Goal: Task Accomplishment & Management: Complete application form

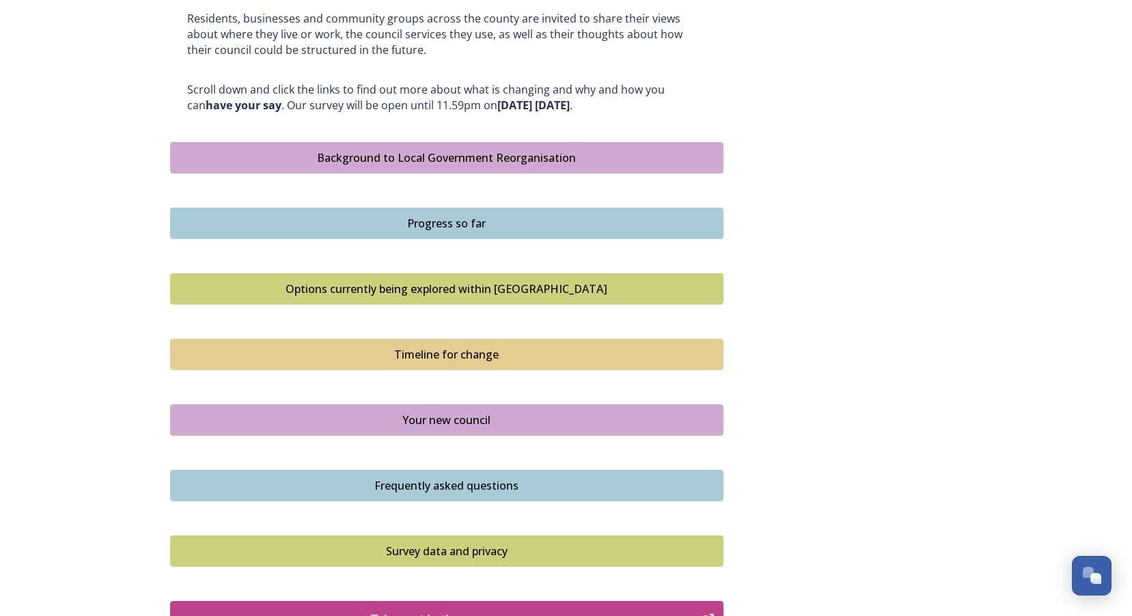
scroll to position [854, 0]
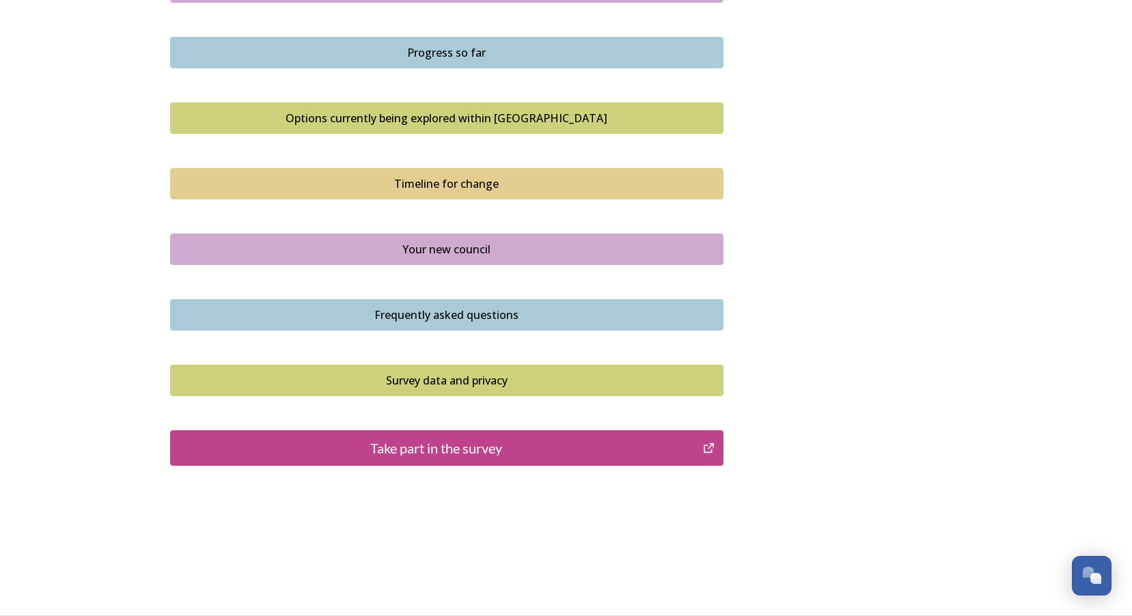
click at [448, 448] on div "Take part in the survey" at bounding box center [437, 448] width 519 height 21
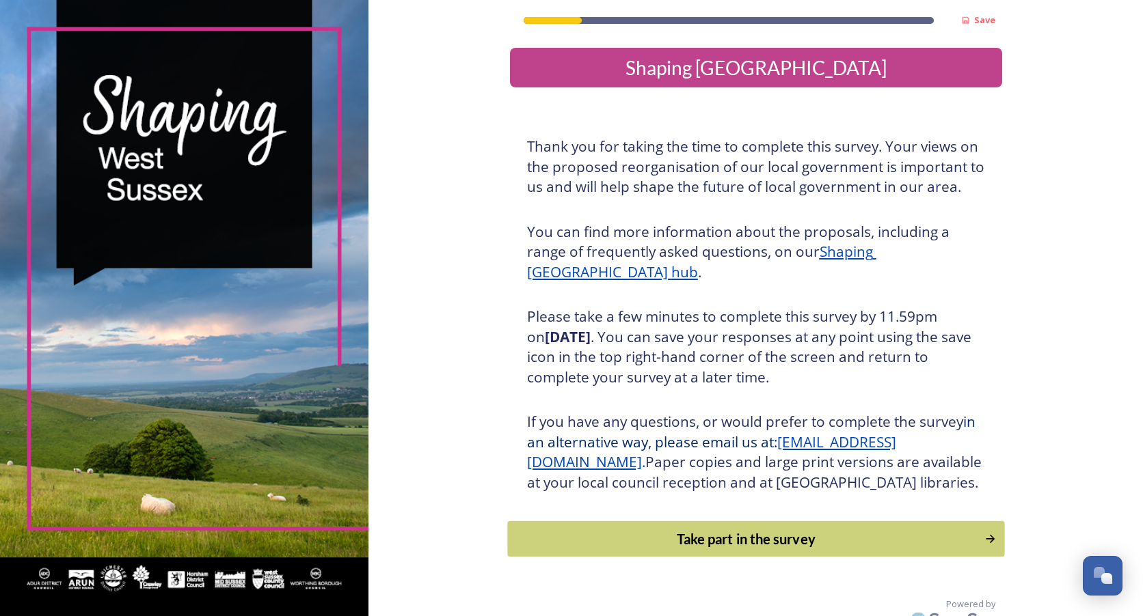
click at [572, 549] on div "Take part in the survey" at bounding box center [746, 539] width 462 height 21
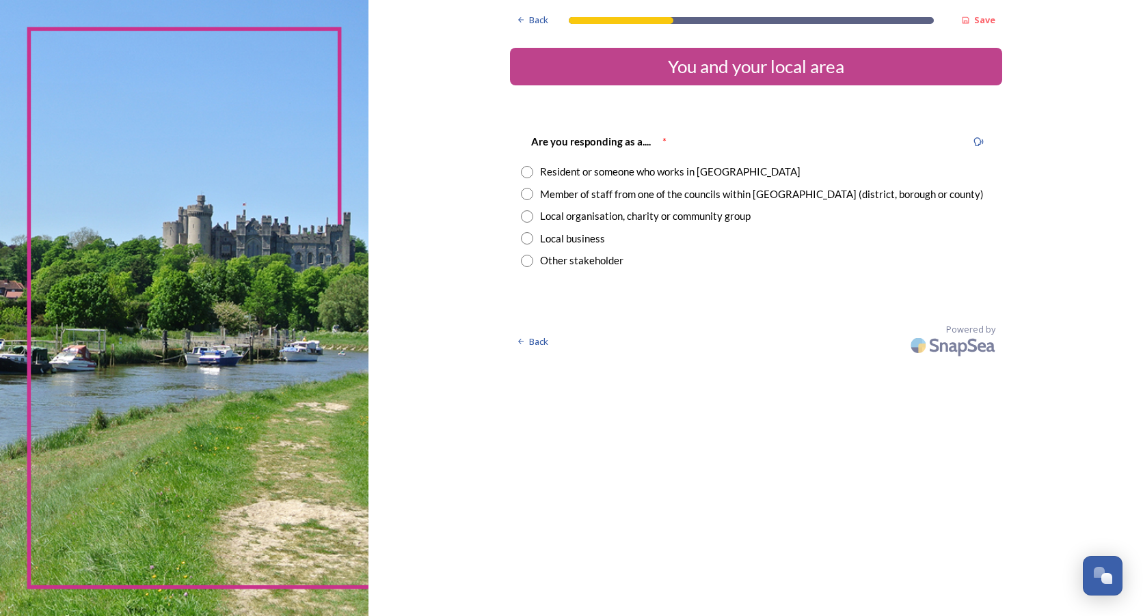
click at [528, 171] on input "radio" at bounding box center [527, 172] width 12 height 12
radio input "true"
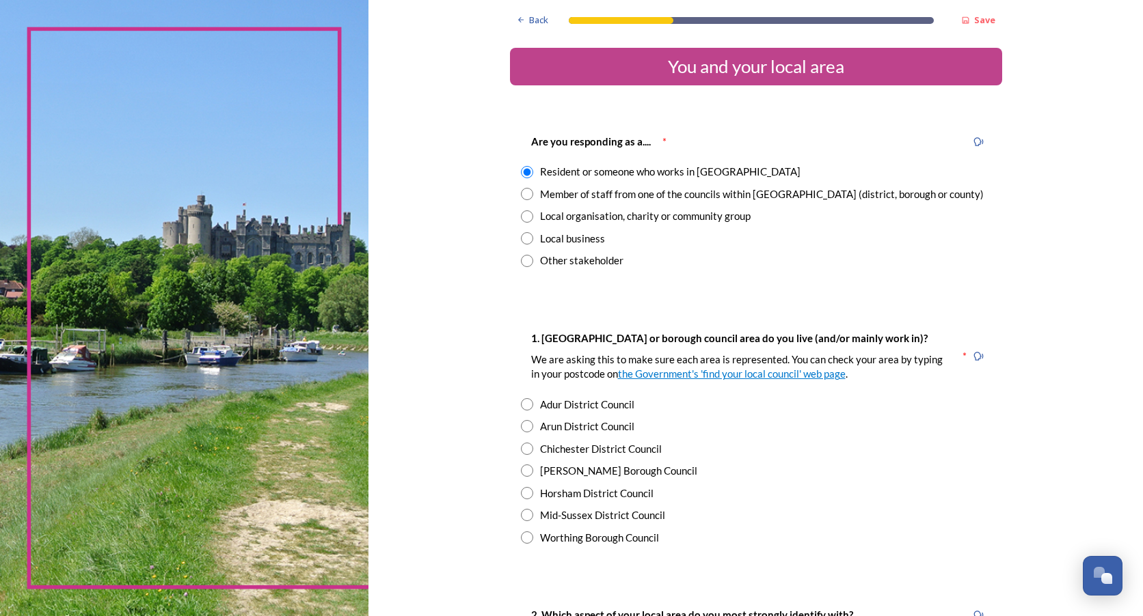
click at [528, 424] on div "Arun District Council" at bounding box center [756, 427] width 470 height 16
radio input "true"
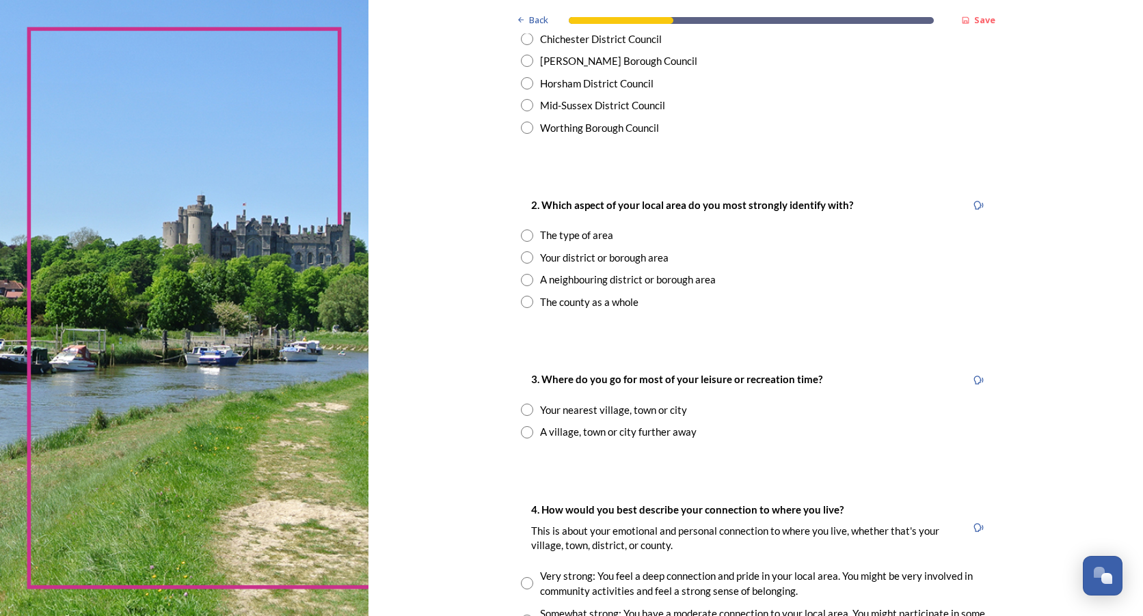
click at [525, 408] on input "radio" at bounding box center [527, 410] width 12 height 12
radio input "true"
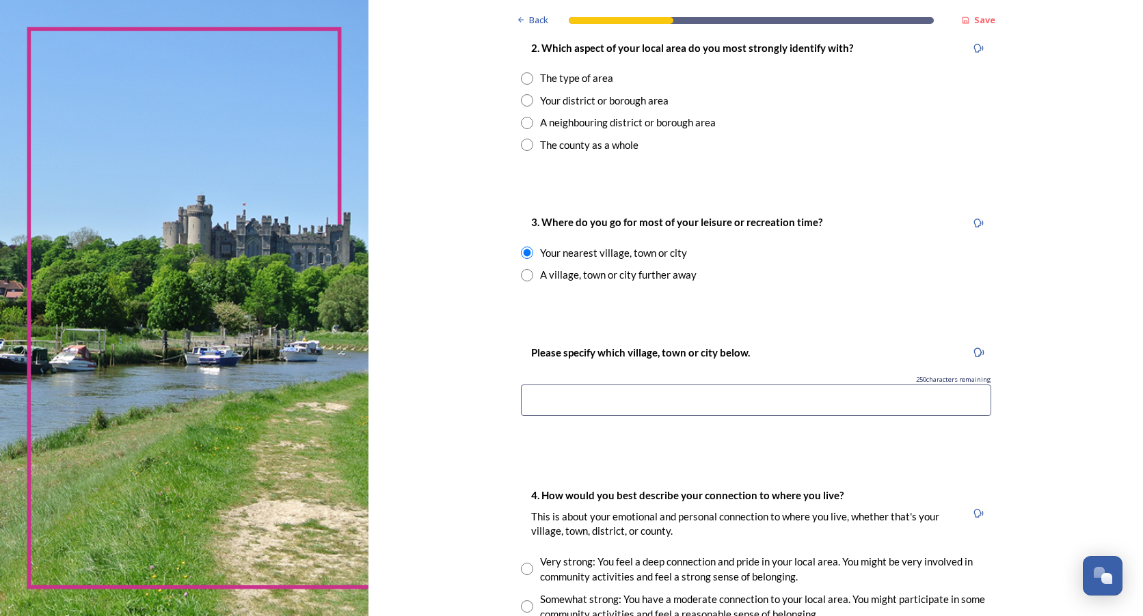
scroll to position [615, 0]
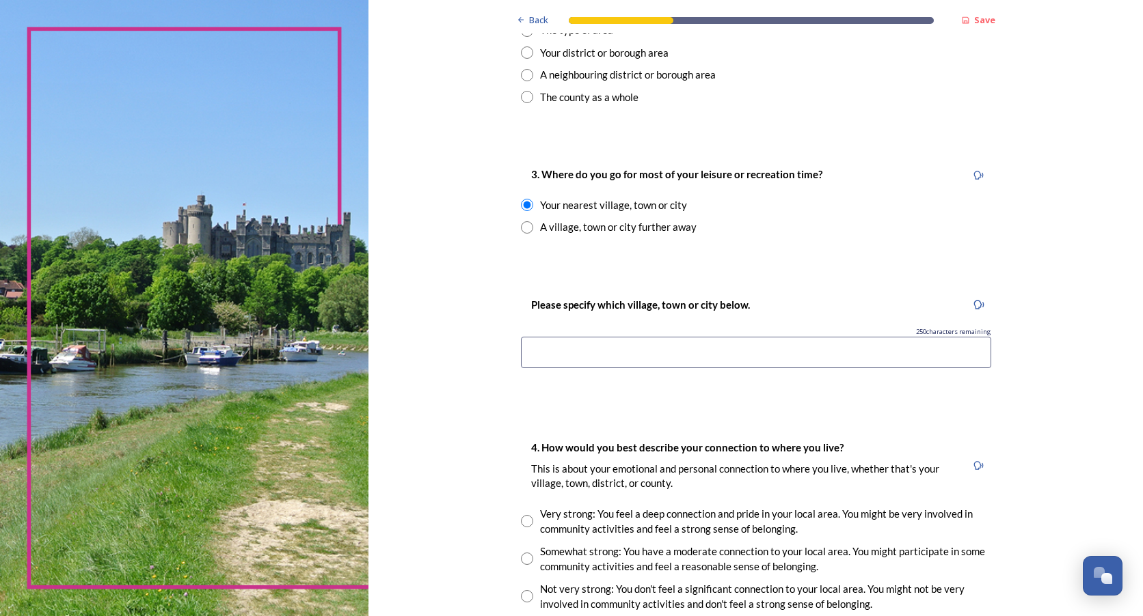
click at [542, 344] on input at bounding box center [756, 352] width 470 height 31
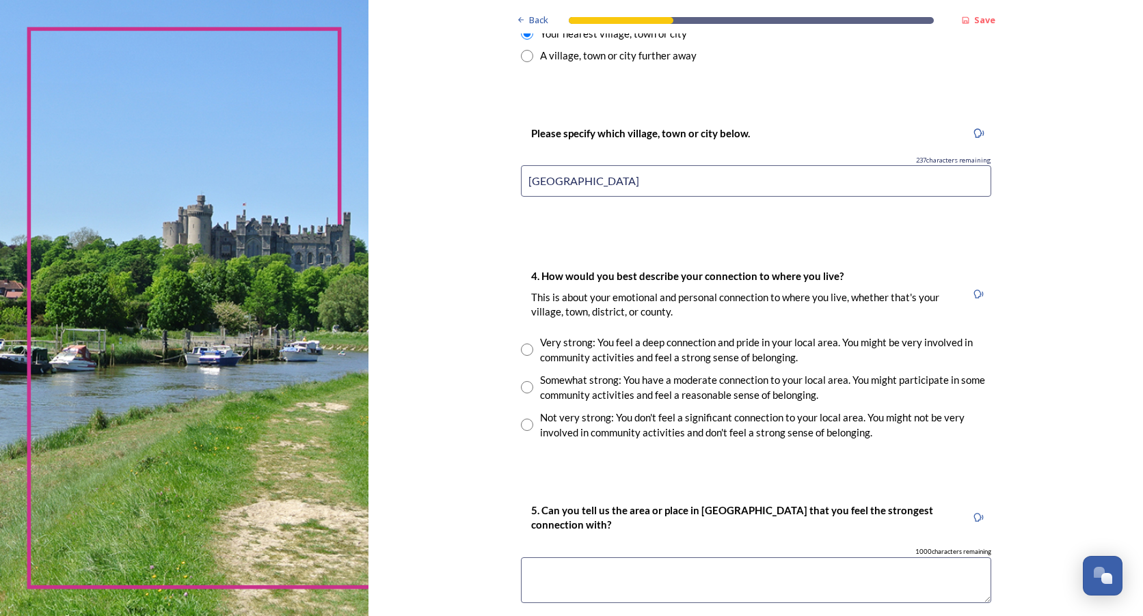
scroll to position [888, 0]
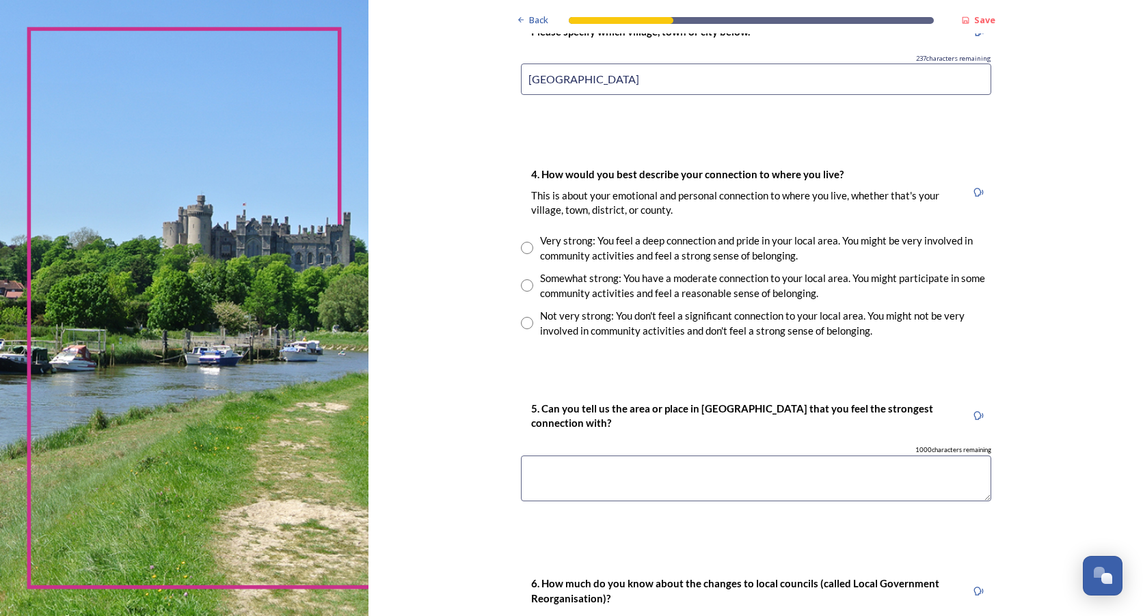
type input "[GEOGRAPHIC_DATA]"
click at [521, 287] on input "radio" at bounding box center [527, 286] width 12 height 12
radio input "true"
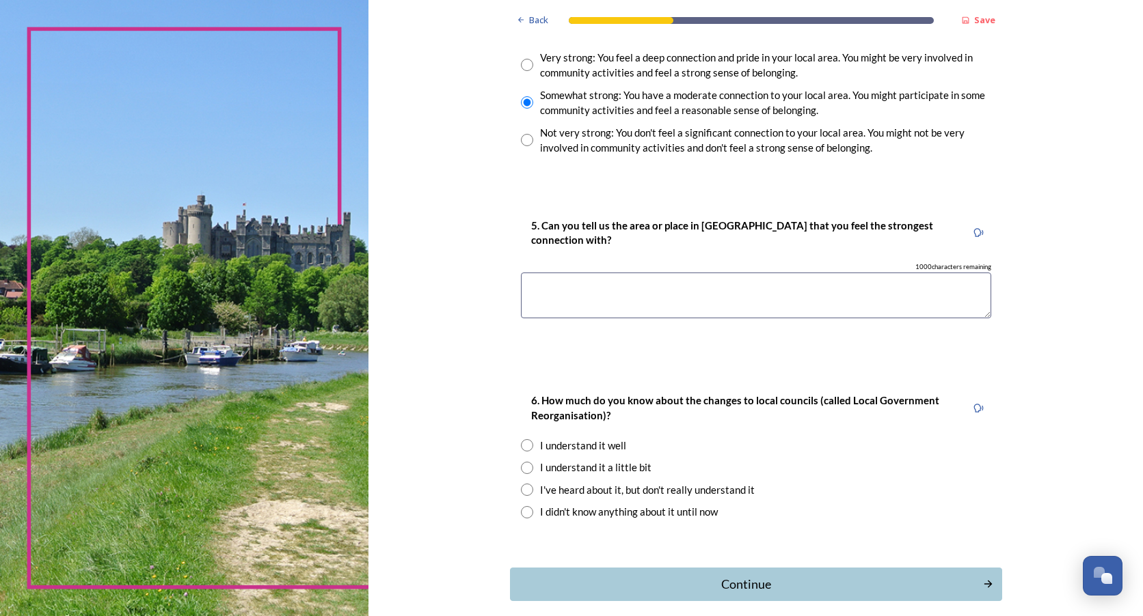
scroll to position [1136, 0]
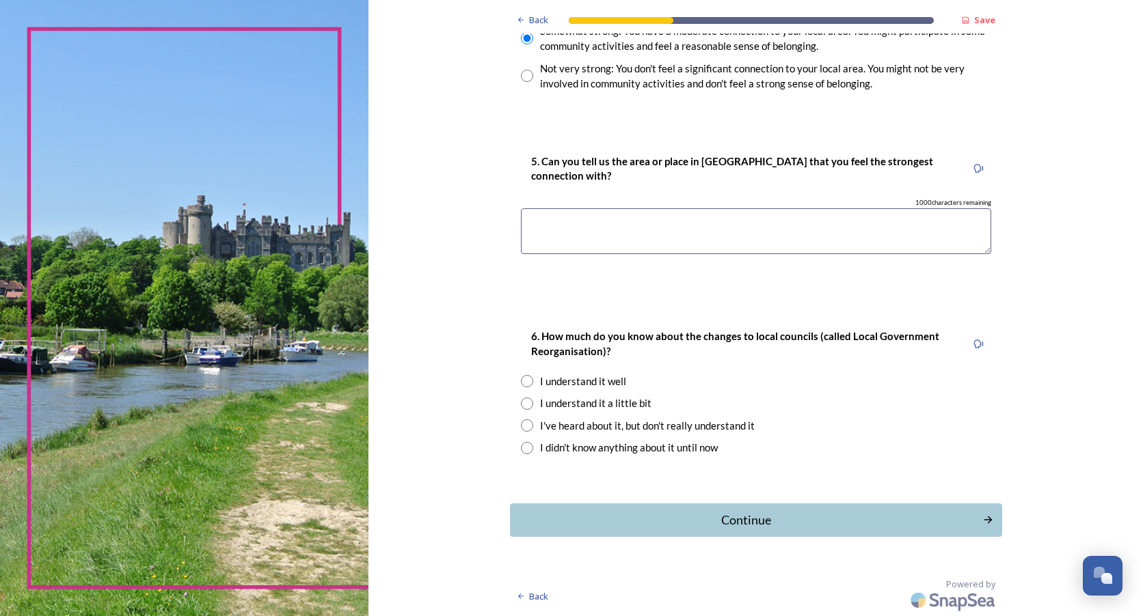
click at [592, 224] on textarea at bounding box center [756, 231] width 470 height 46
type textarea "Rustington"
click at [521, 405] on input "radio" at bounding box center [527, 404] width 12 height 12
radio input "true"
click at [691, 511] on div "Continue" at bounding box center [746, 520] width 463 height 18
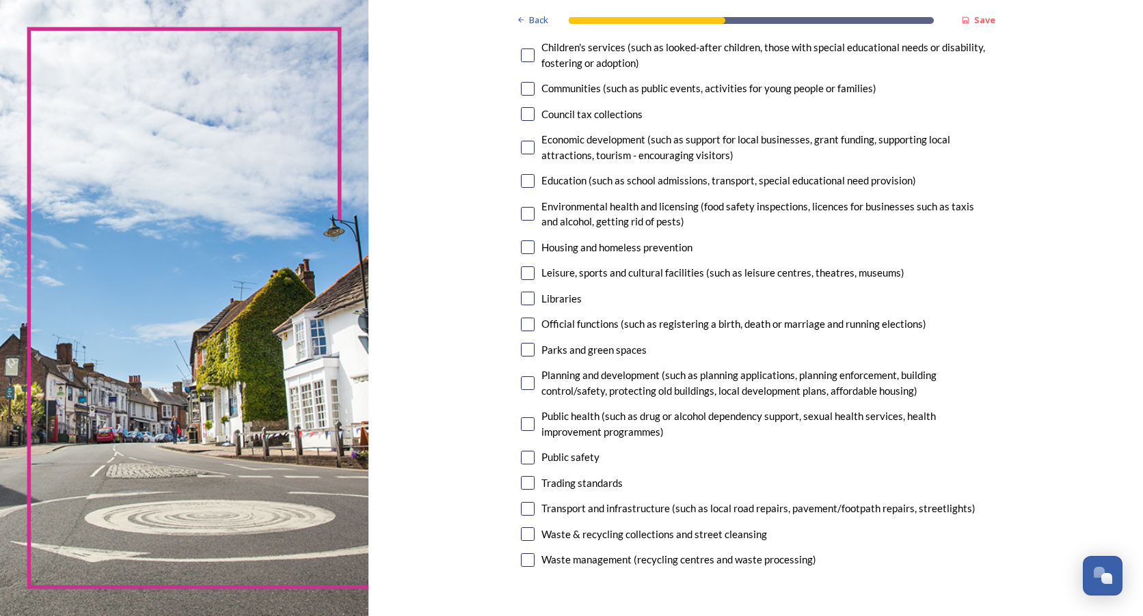
scroll to position [205, 0]
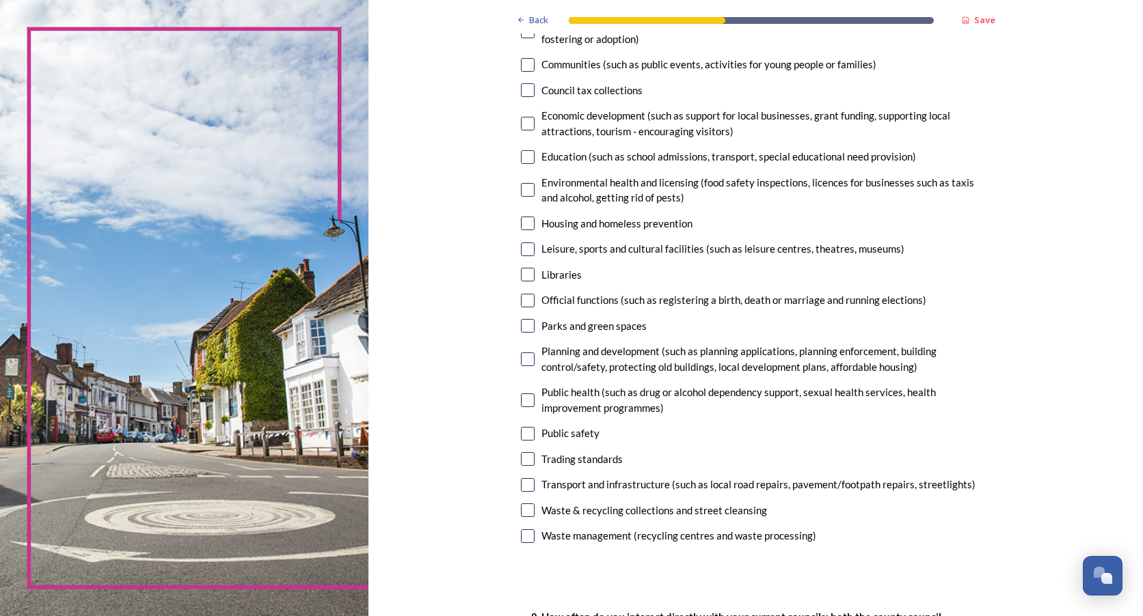
click at [522, 124] on input "checkbox" at bounding box center [528, 124] width 14 height 14
checkbox input "true"
click at [521, 250] on input "checkbox" at bounding box center [528, 250] width 14 height 14
checkbox input "true"
click at [523, 513] on input "checkbox" at bounding box center [528, 511] width 14 height 14
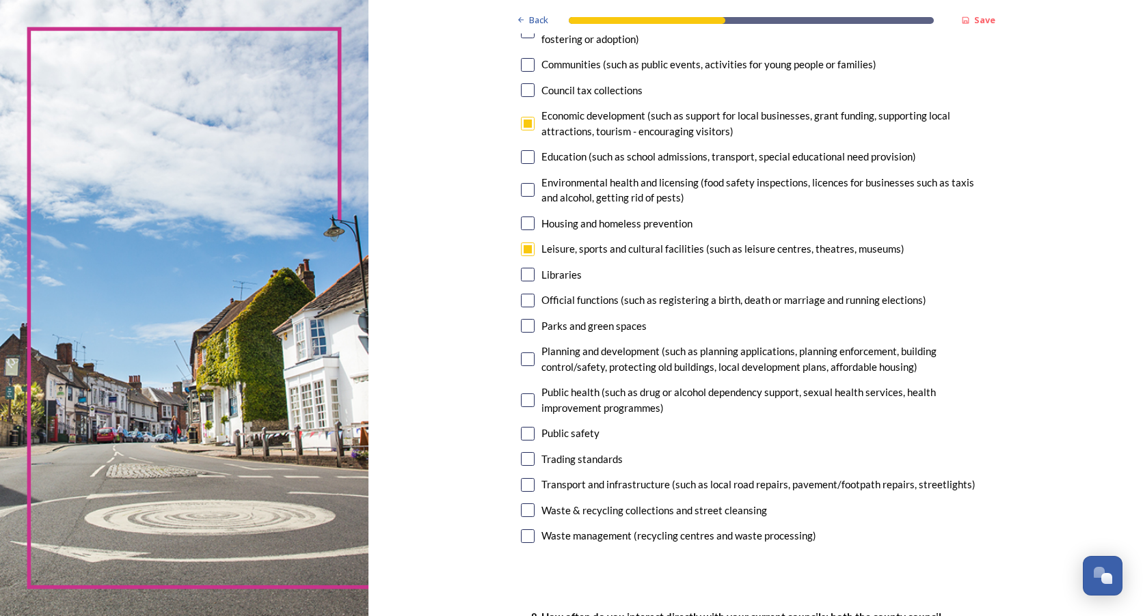
checkbox input "true"
click at [521, 357] on input "checkbox" at bounding box center [528, 360] width 14 height 14
checkbox input "true"
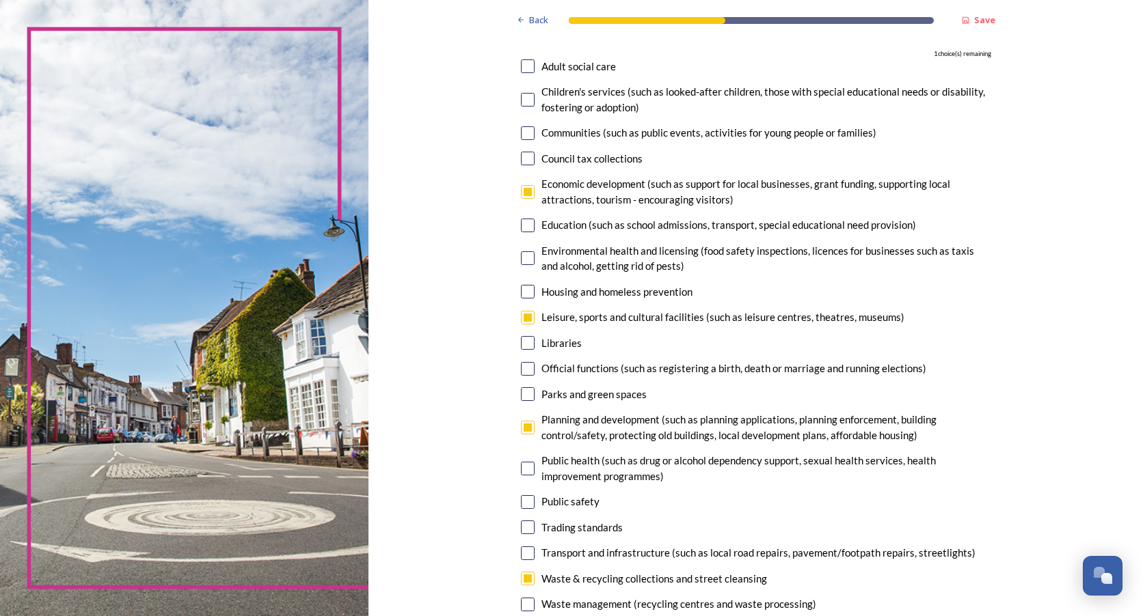
click at [523, 396] on input "checkbox" at bounding box center [528, 394] width 14 height 14
checkbox input "true"
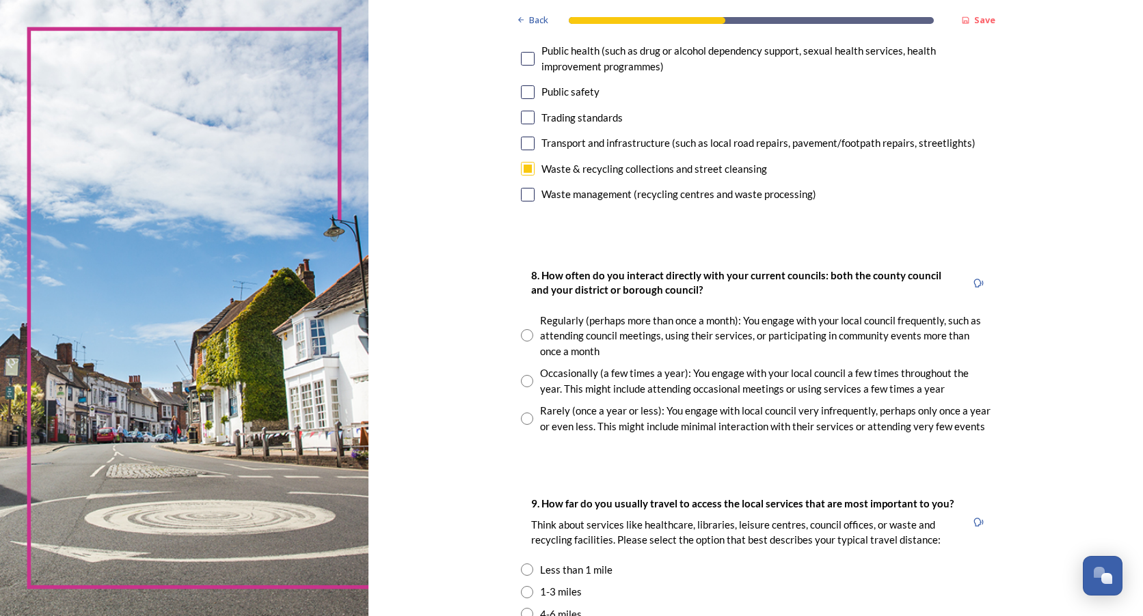
scroll to position [615, 0]
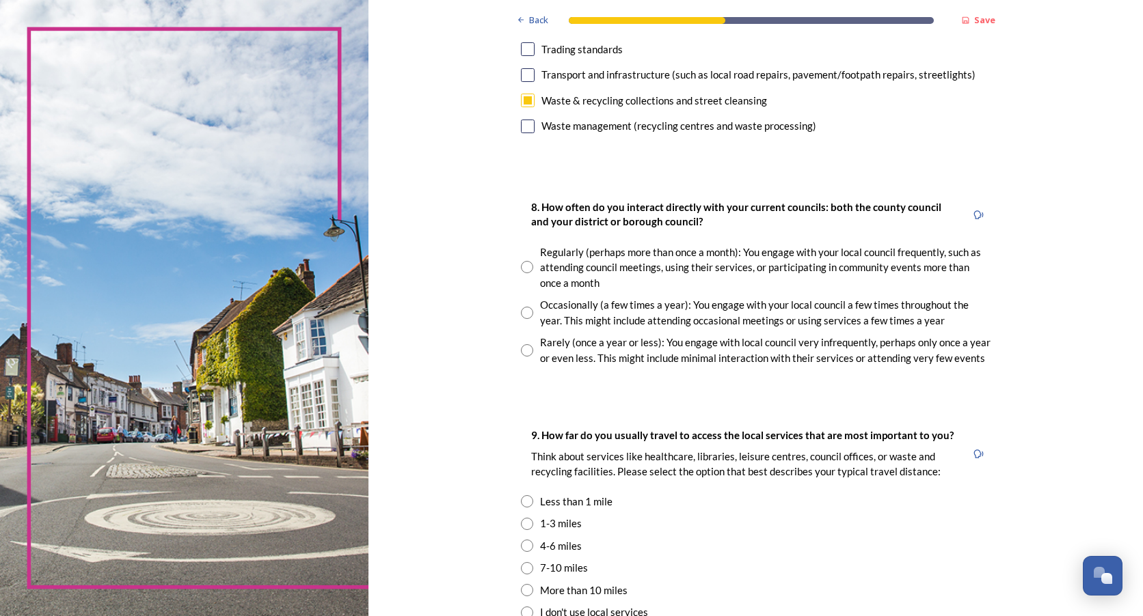
click at [521, 344] on input "radio" at bounding box center [527, 350] width 12 height 12
radio input "true"
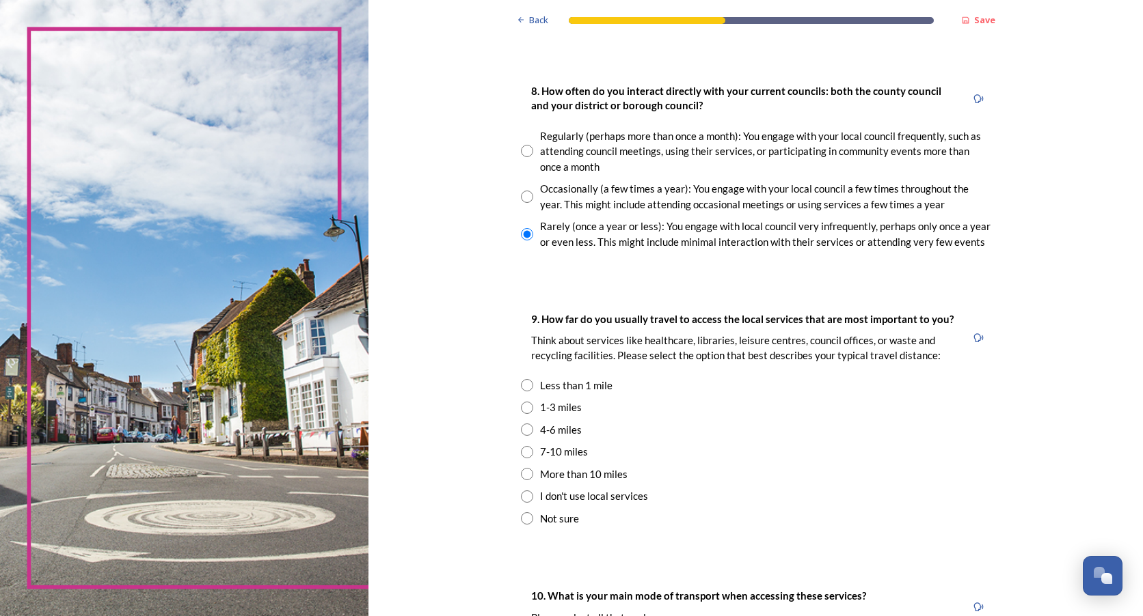
scroll to position [752, 0]
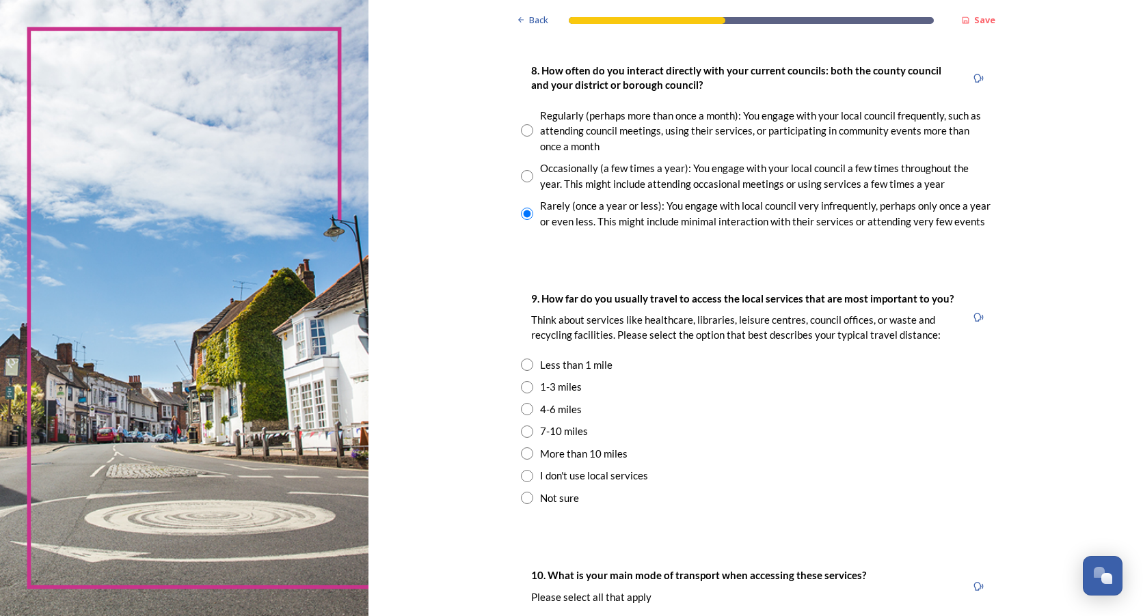
click at [552, 387] on div "1-3 miles" at bounding box center [561, 387] width 42 height 16
radio input "true"
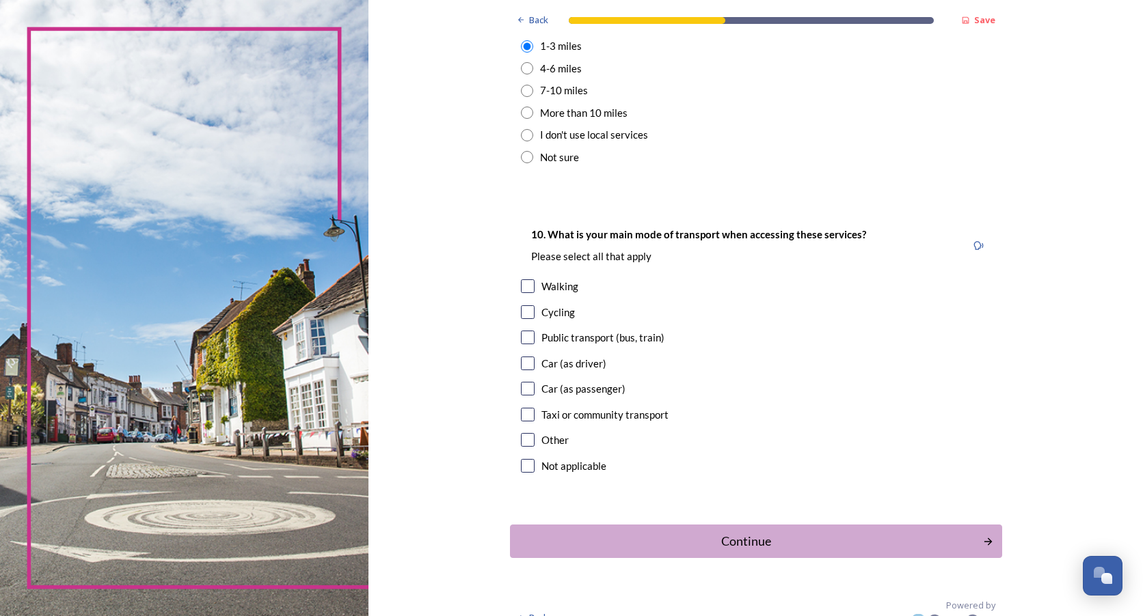
scroll to position [1093, 0]
click at [521, 286] on input "checkbox" at bounding box center [528, 286] width 14 height 14
checkbox input "true"
click at [521, 365] on input "checkbox" at bounding box center [528, 363] width 14 height 14
checkbox input "true"
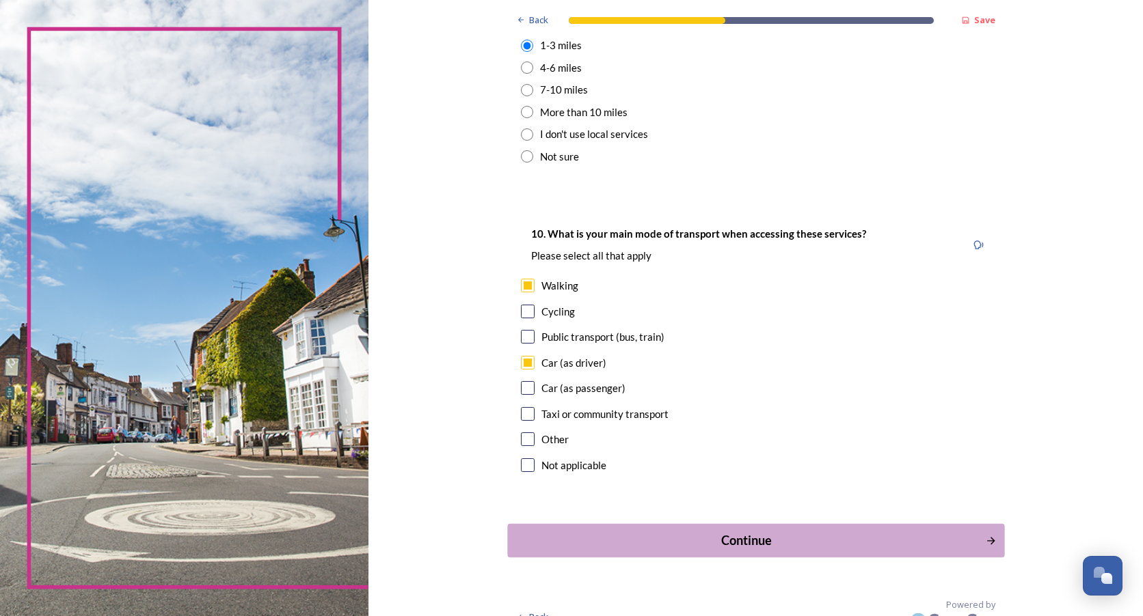
click at [840, 528] on button "Continue" at bounding box center [755, 540] width 497 height 33
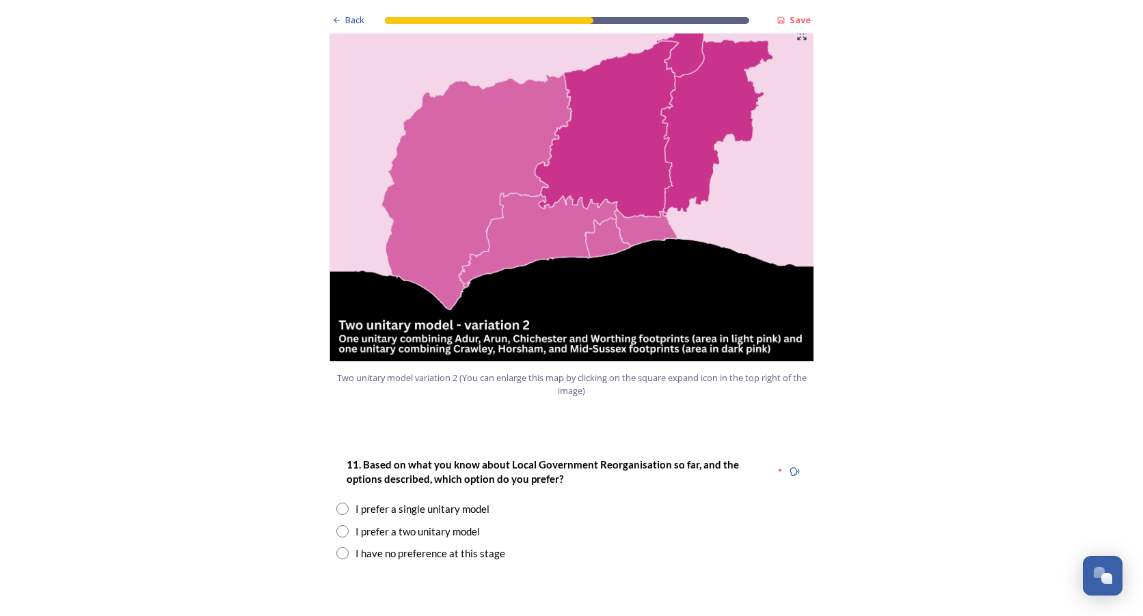
scroll to position [1572, 0]
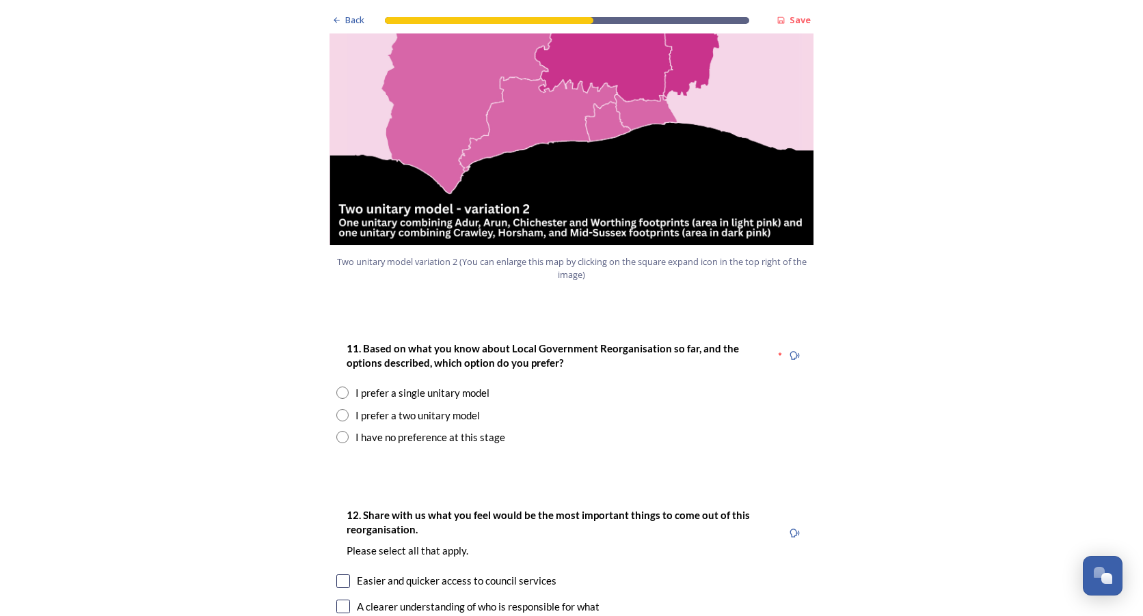
click at [336, 409] on input "radio" at bounding box center [342, 415] width 12 height 12
radio input "true"
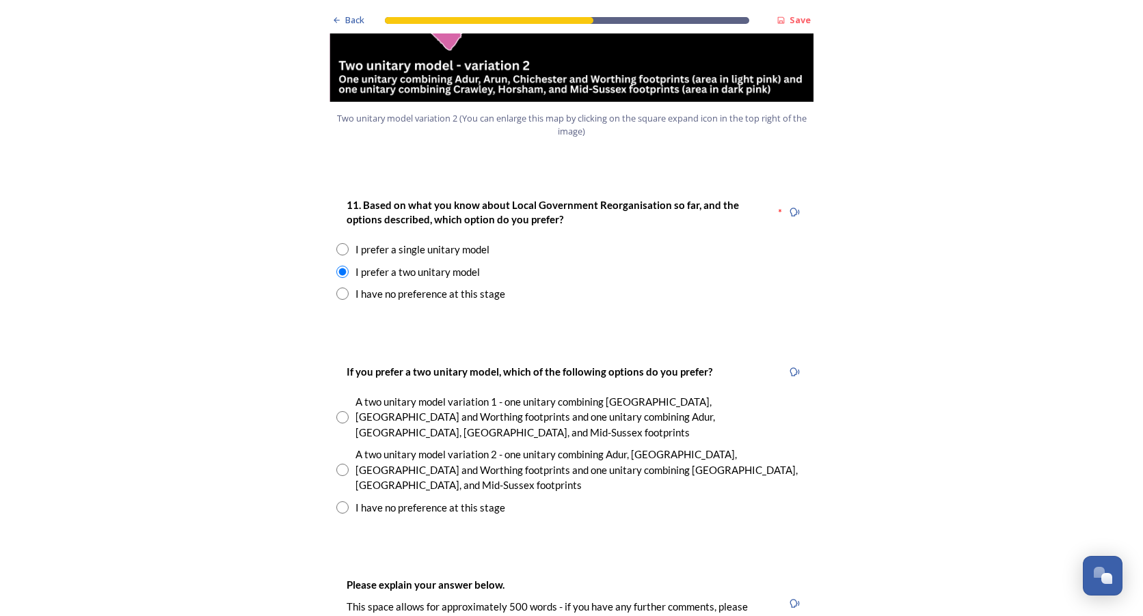
scroll to position [1845, 0]
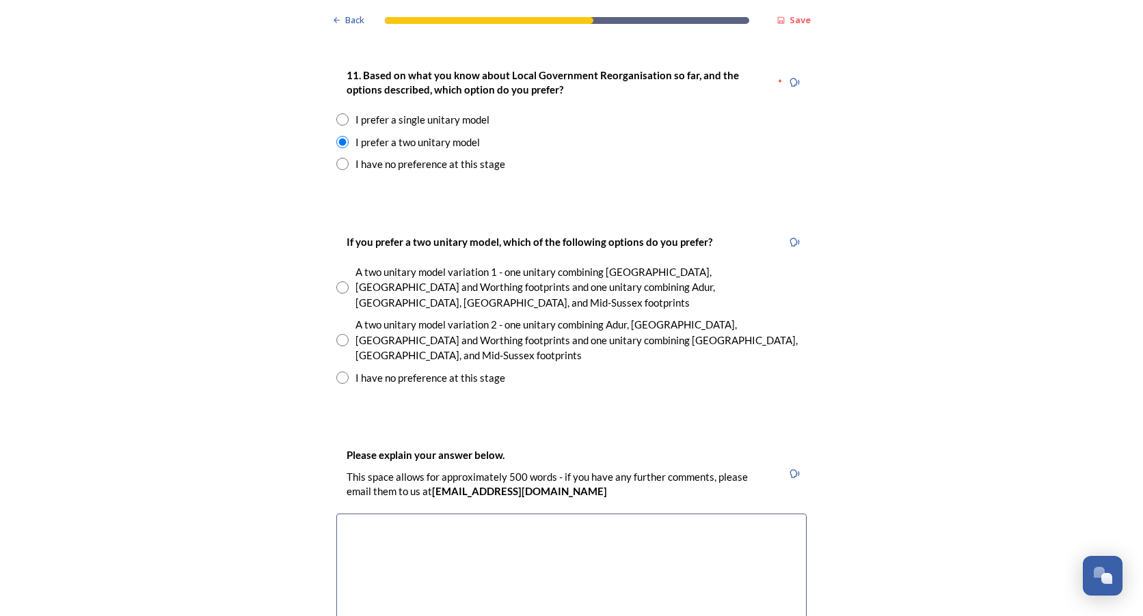
click at [336, 334] on input "radio" at bounding box center [342, 340] width 12 height 12
radio input "true"
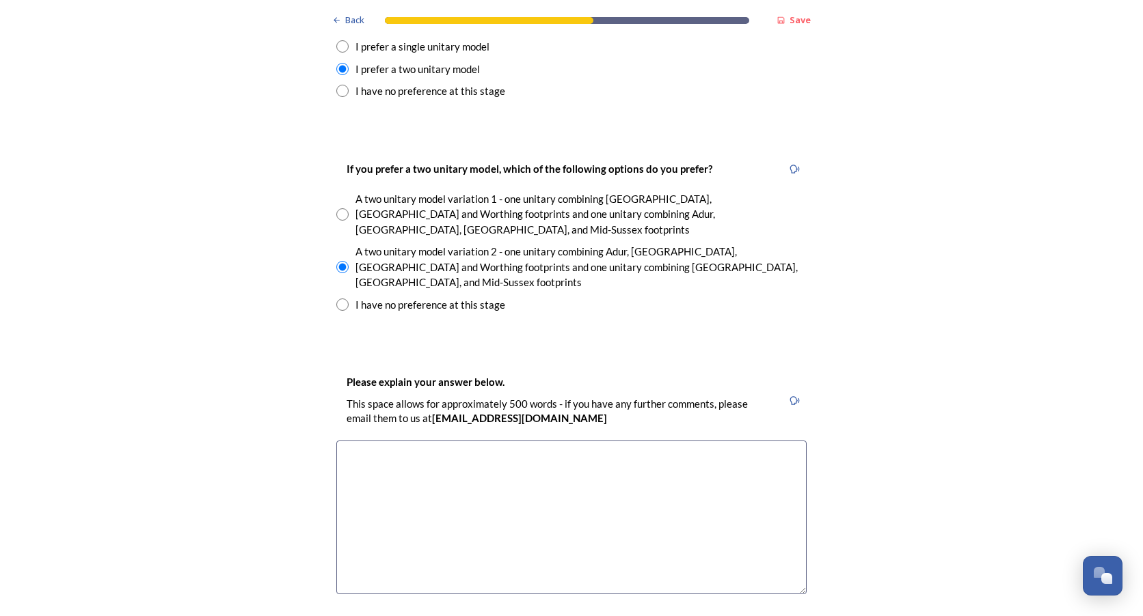
scroll to position [1982, 0]
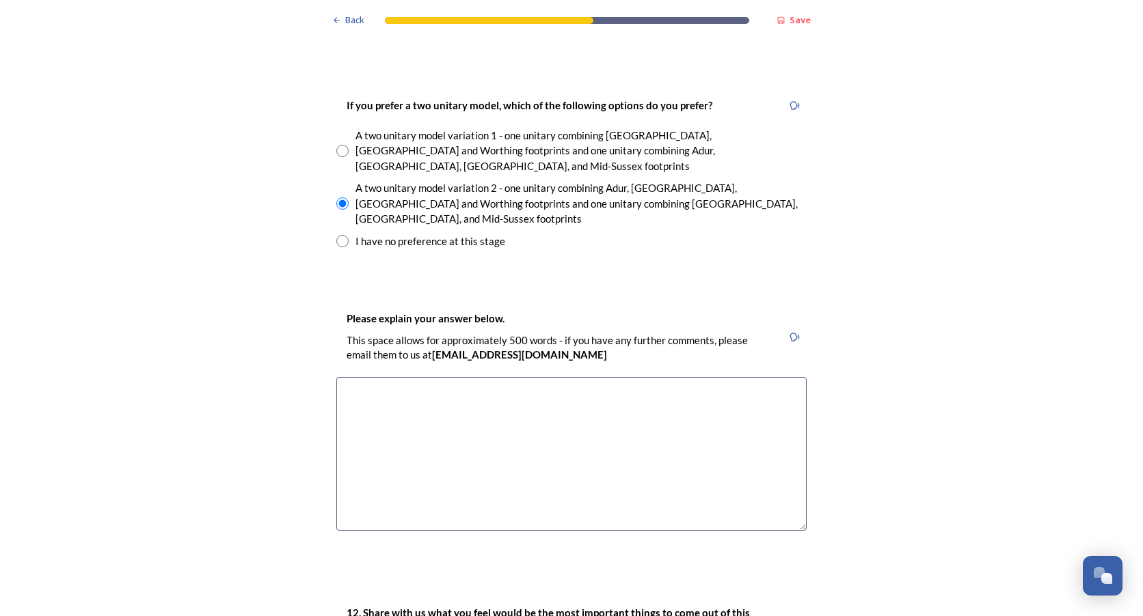
click at [390, 377] on textarea at bounding box center [571, 454] width 470 height 154
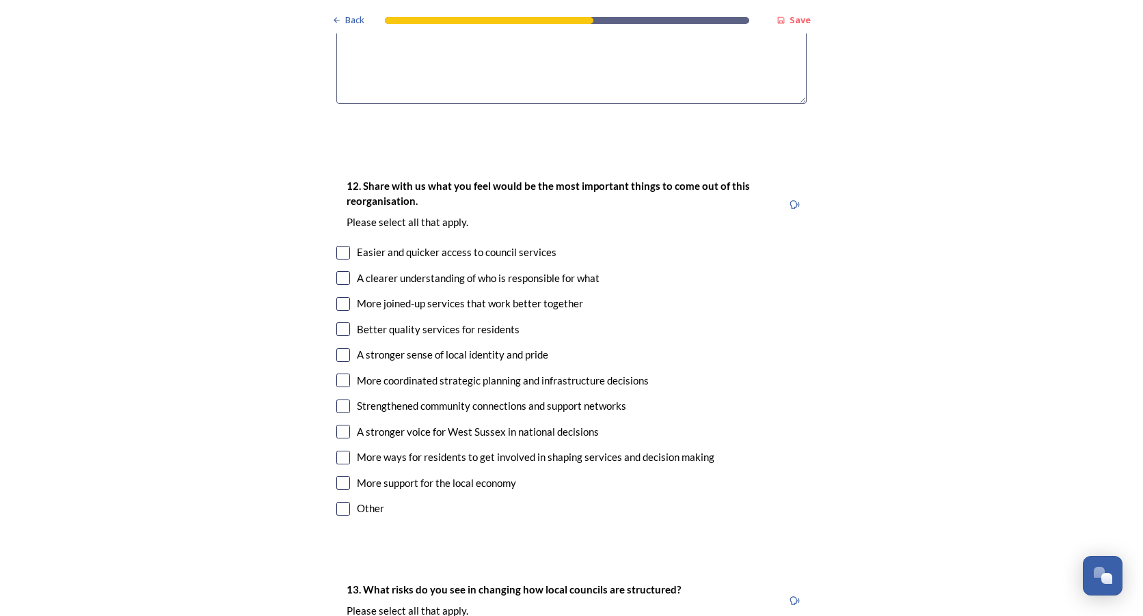
scroll to position [2460, 0]
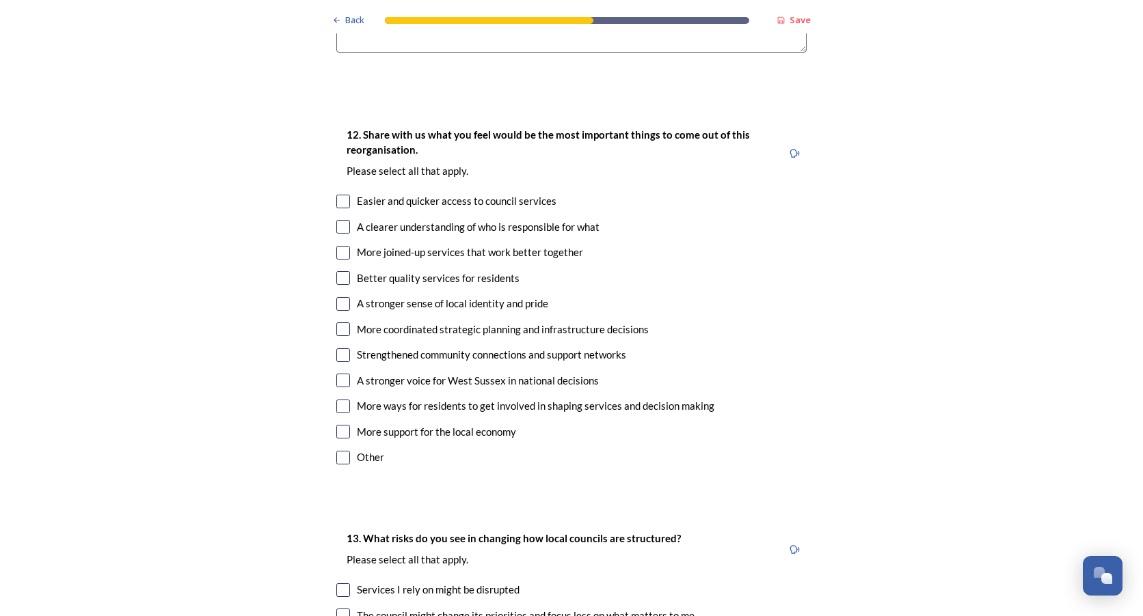
type textarea "Makes sense as a coastal strip to combine these authorities"
click at [341, 195] on input "checkbox" at bounding box center [343, 202] width 14 height 14
checkbox input "true"
click at [340, 220] on input "checkbox" at bounding box center [343, 227] width 14 height 14
checkbox input "true"
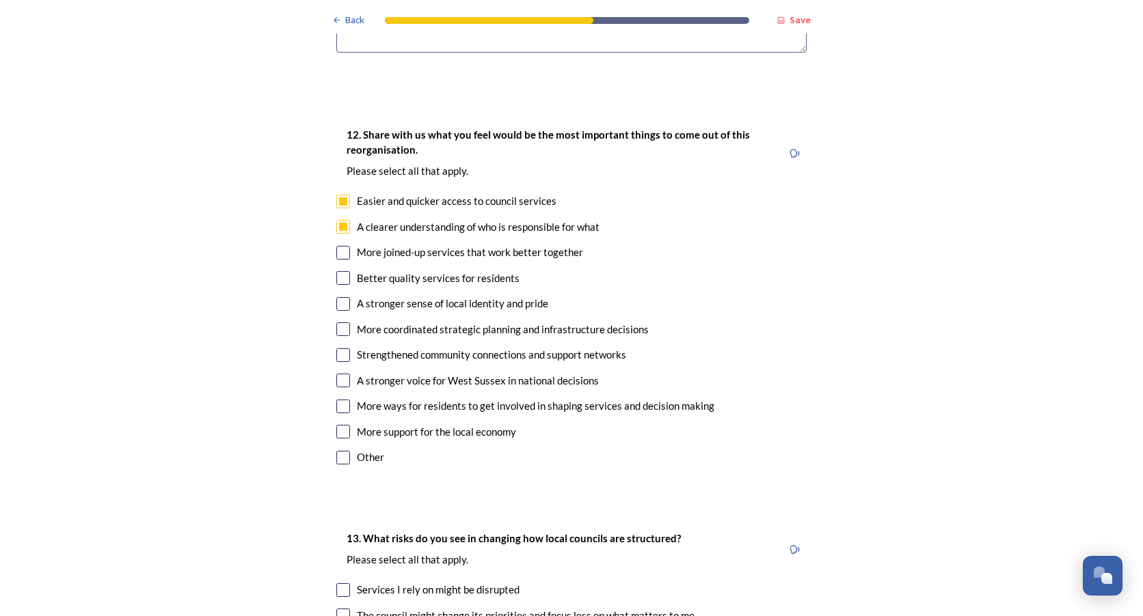
click at [340, 246] on input "checkbox" at bounding box center [343, 253] width 14 height 14
checkbox input "true"
click at [339, 271] on input "checkbox" at bounding box center [343, 278] width 14 height 14
checkbox input "true"
click at [340, 241] on div "12. Share with us what you feel would be the most important things to come out …" at bounding box center [571, 297] width 492 height 369
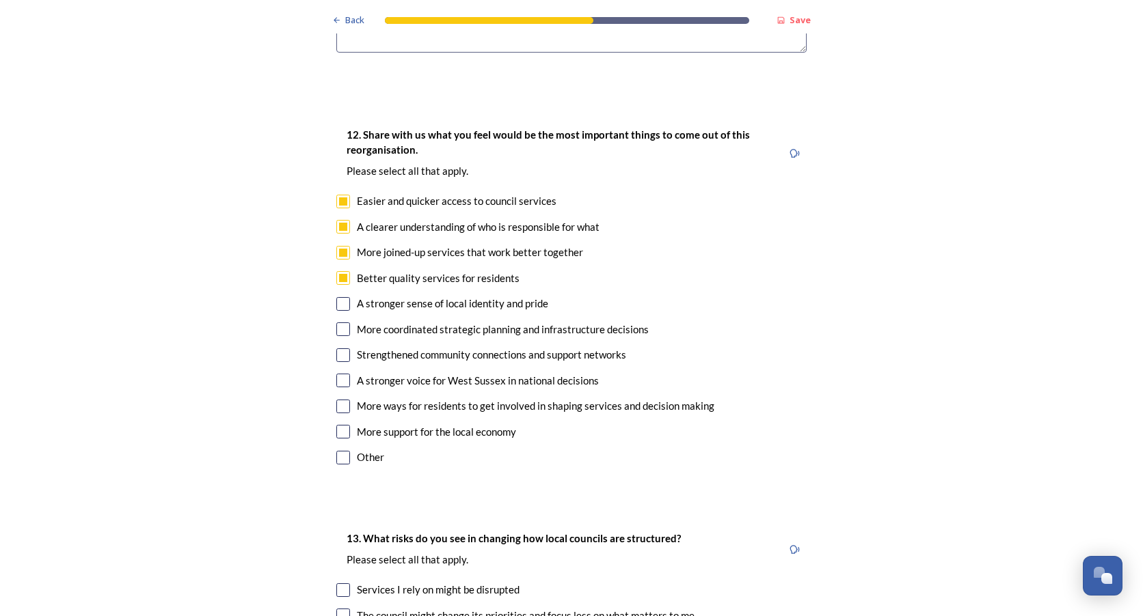
click at [340, 297] on input "checkbox" at bounding box center [343, 304] width 14 height 14
checkbox input "true"
click at [339, 323] on input "checkbox" at bounding box center [343, 330] width 14 height 14
checkbox input "true"
click at [340, 349] on input "checkbox" at bounding box center [343, 356] width 14 height 14
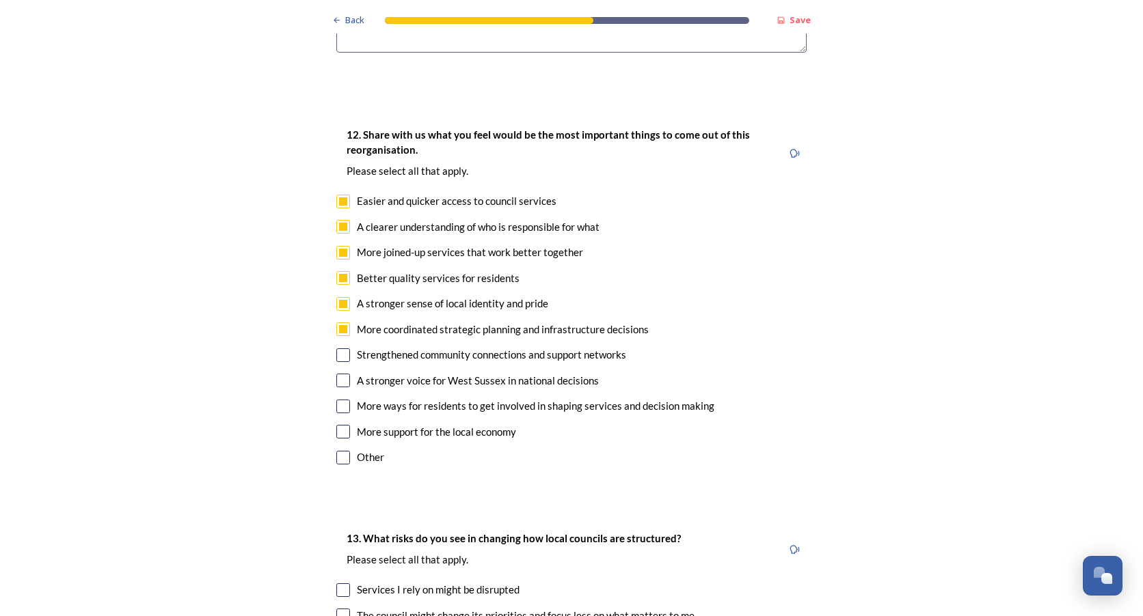
checkbox input "true"
click at [340, 373] on div "A stronger voice for West Sussex in national decisions" at bounding box center [571, 381] width 470 height 16
checkbox input "true"
click at [338, 400] on input "checkbox" at bounding box center [343, 407] width 14 height 14
checkbox input "true"
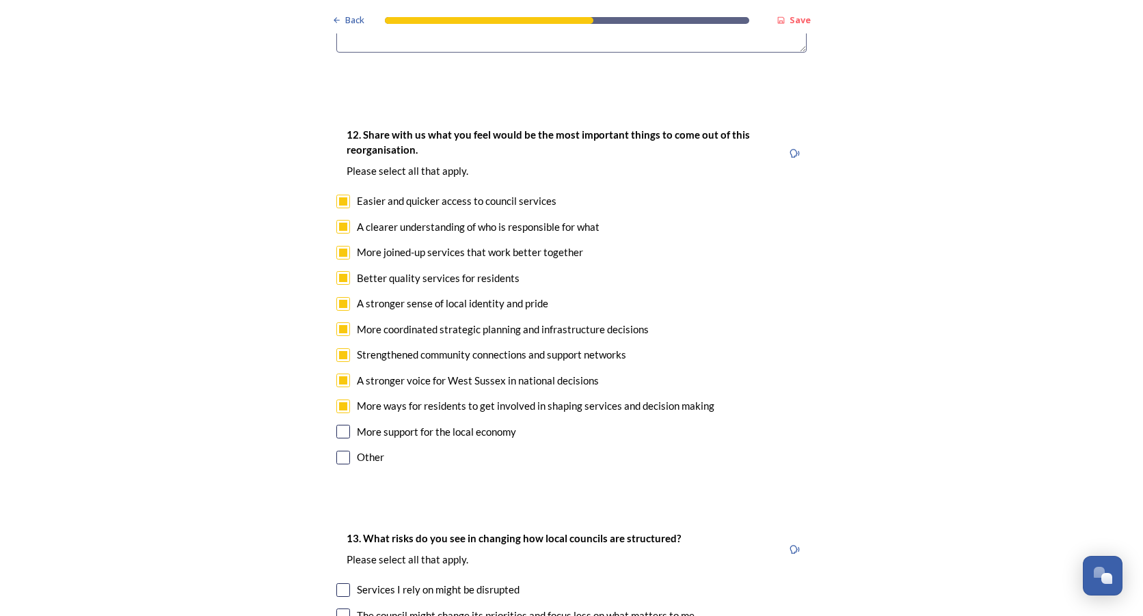
click at [337, 425] on input "checkbox" at bounding box center [343, 432] width 14 height 14
checkbox input "true"
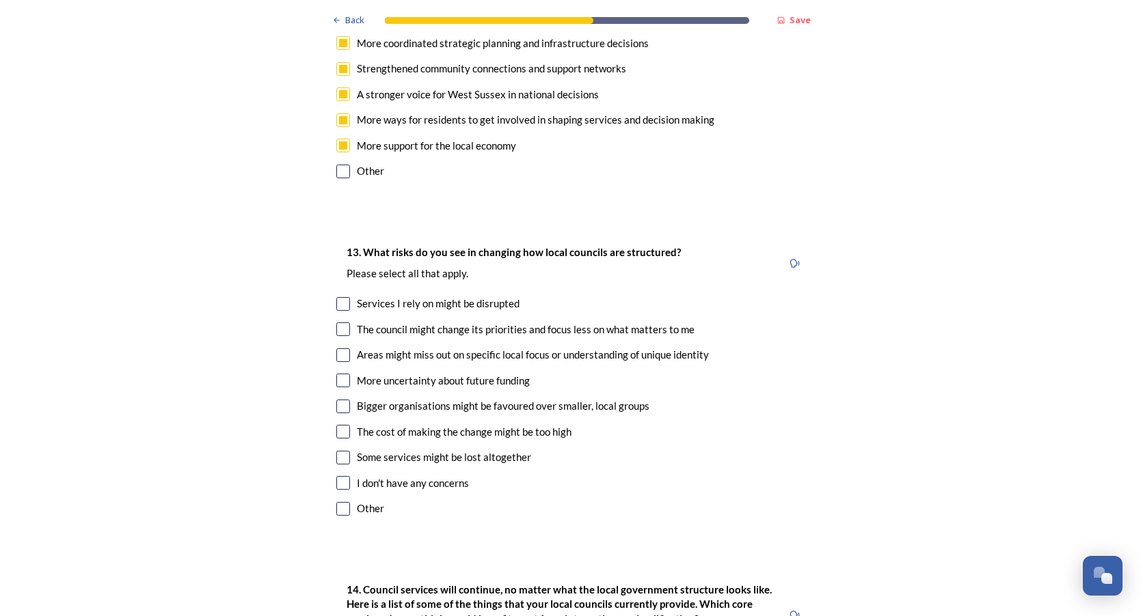
scroll to position [2802, 0]
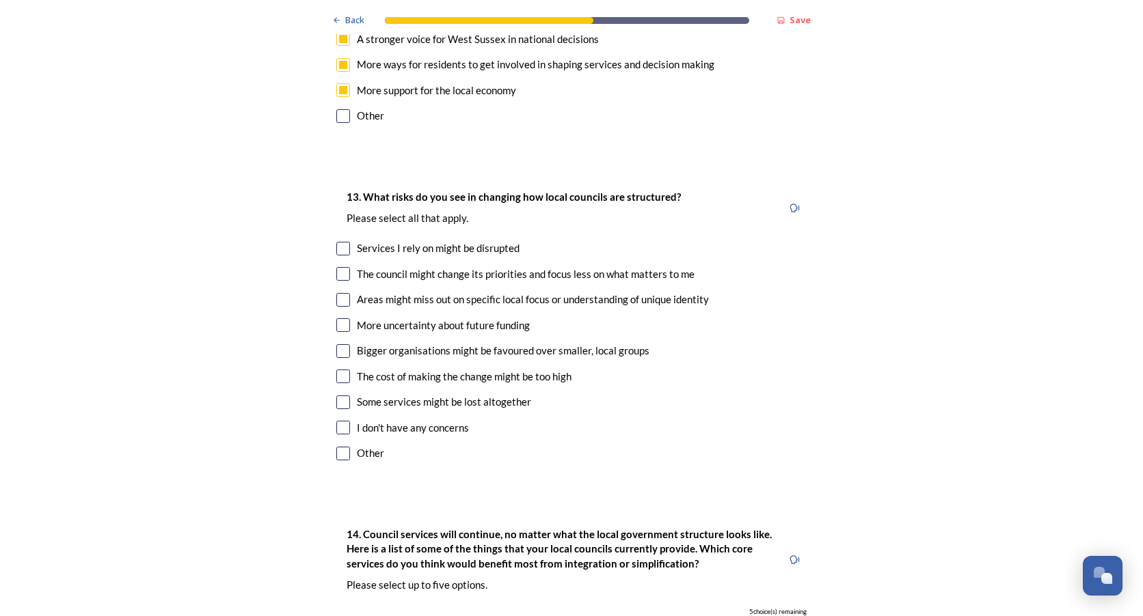
click at [339, 242] on input "checkbox" at bounding box center [343, 249] width 14 height 14
checkbox input "true"
click at [338, 267] on input "checkbox" at bounding box center [343, 274] width 14 height 14
checkbox input "true"
click at [338, 293] on input "checkbox" at bounding box center [343, 300] width 14 height 14
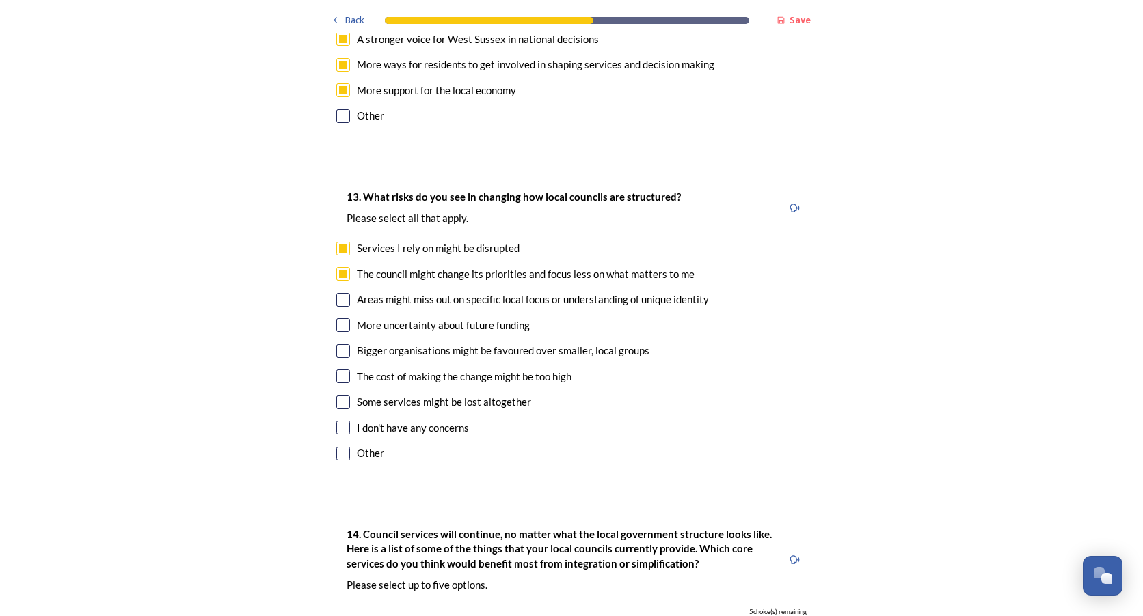
checkbox input "true"
click at [338, 318] on input "checkbox" at bounding box center [343, 325] width 14 height 14
checkbox input "true"
click at [338, 344] on input "checkbox" at bounding box center [343, 351] width 14 height 14
checkbox input "true"
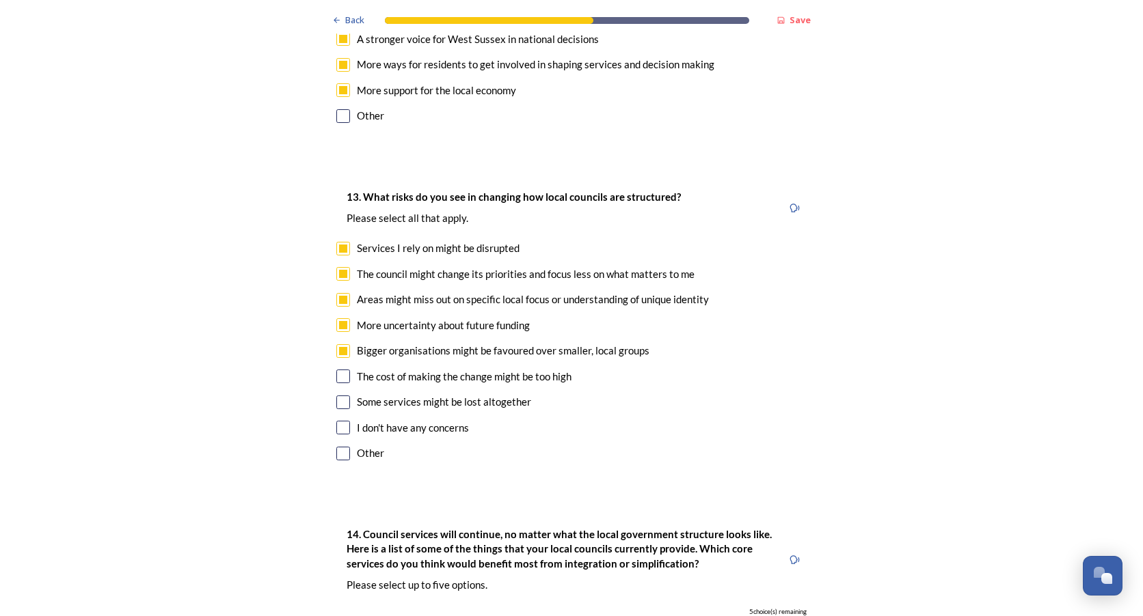
click at [340, 370] on input "checkbox" at bounding box center [343, 377] width 14 height 14
checkbox input "true"
click at [342, 396] on input "checkbox" at bounding box center [343, 403] width 14 height 14
checkbox input "true"
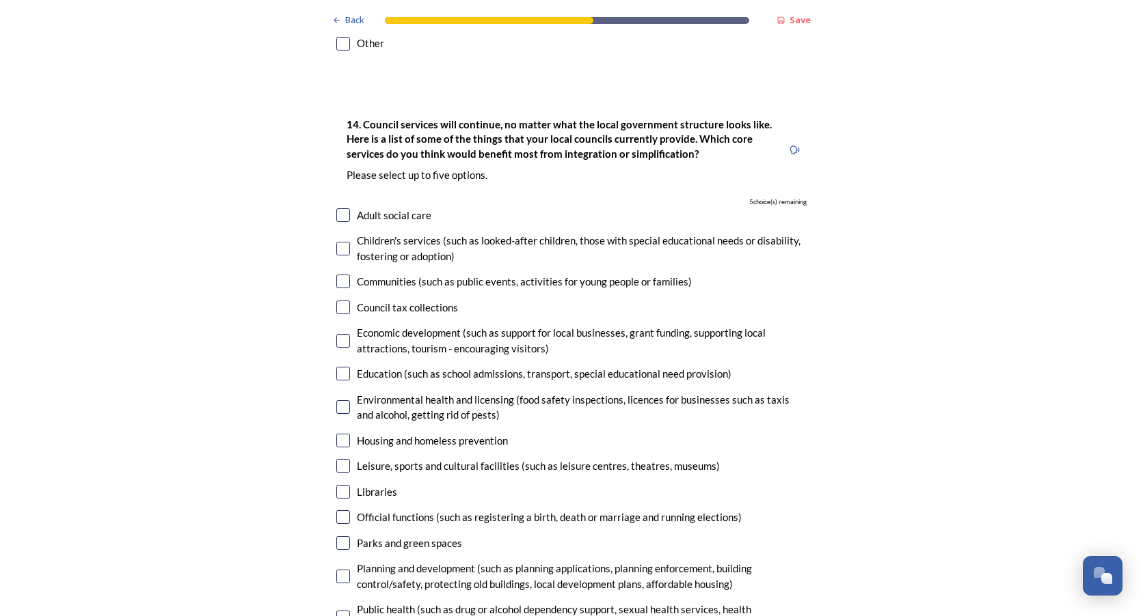
scroll to position [3280, 0]
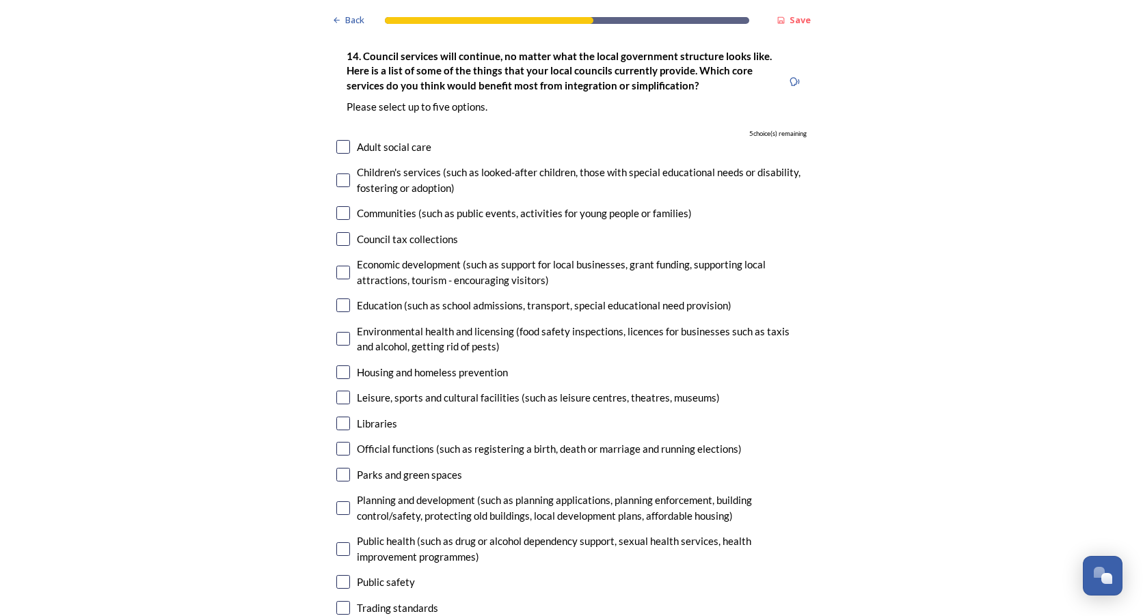
click at [337, 266] on input "checkbox" at bounding box center [343, 273] width 14 height 14
checkbox input "true"
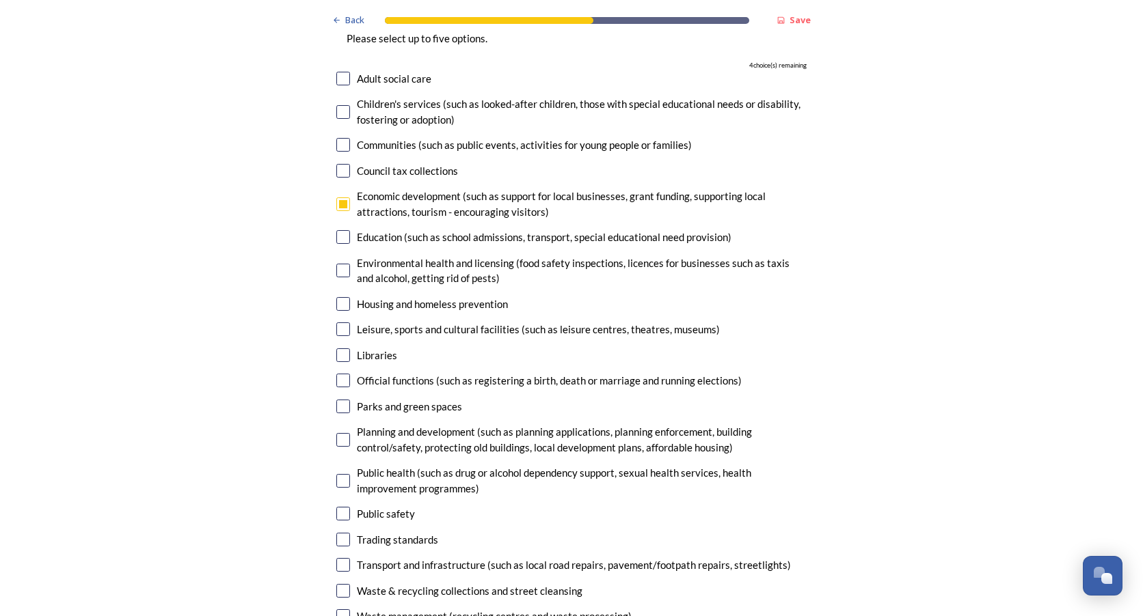
scroll to position [3417, 0]
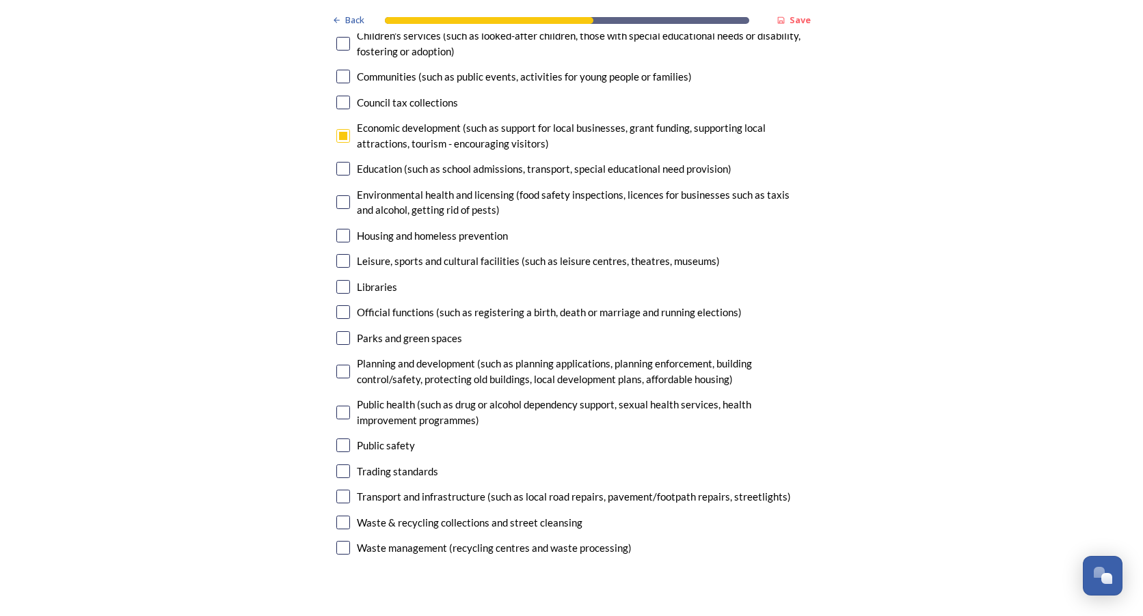
click at [338, 331] on input "checkbox" at bounding box center [343, 338] width 14 height 14
checkbox input "true"
click at [337, 365] on input "checkbox" at bounding box center [343, 372] width 14 height 14
checkbox input "true"
click at [337, 516] on input "checkbox" at bounding box center [343, 523] width 14 height 14
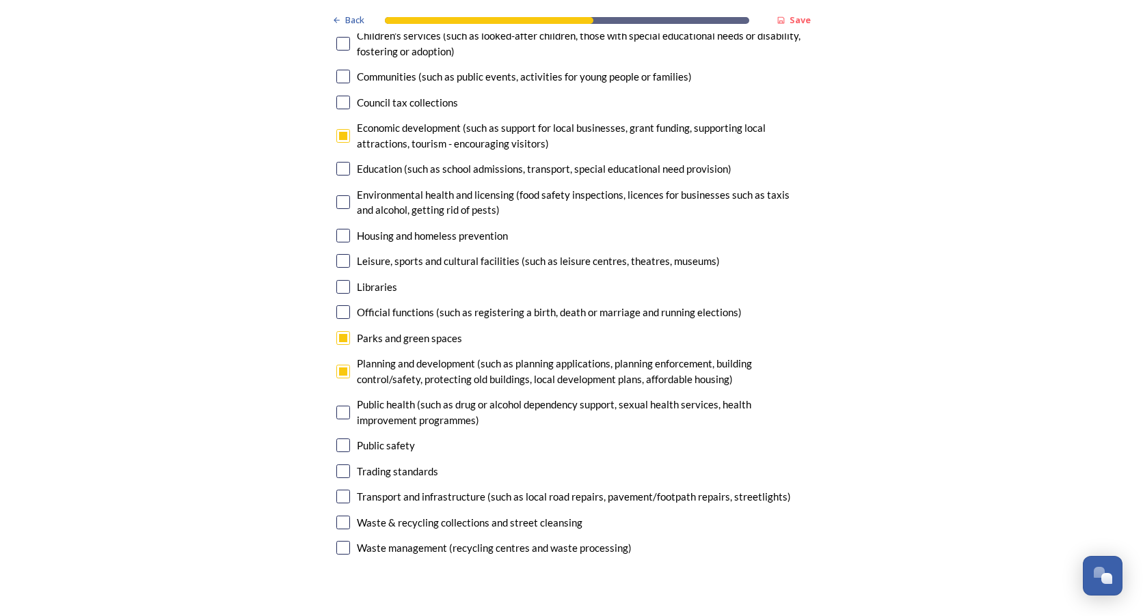
checkbox input "true"
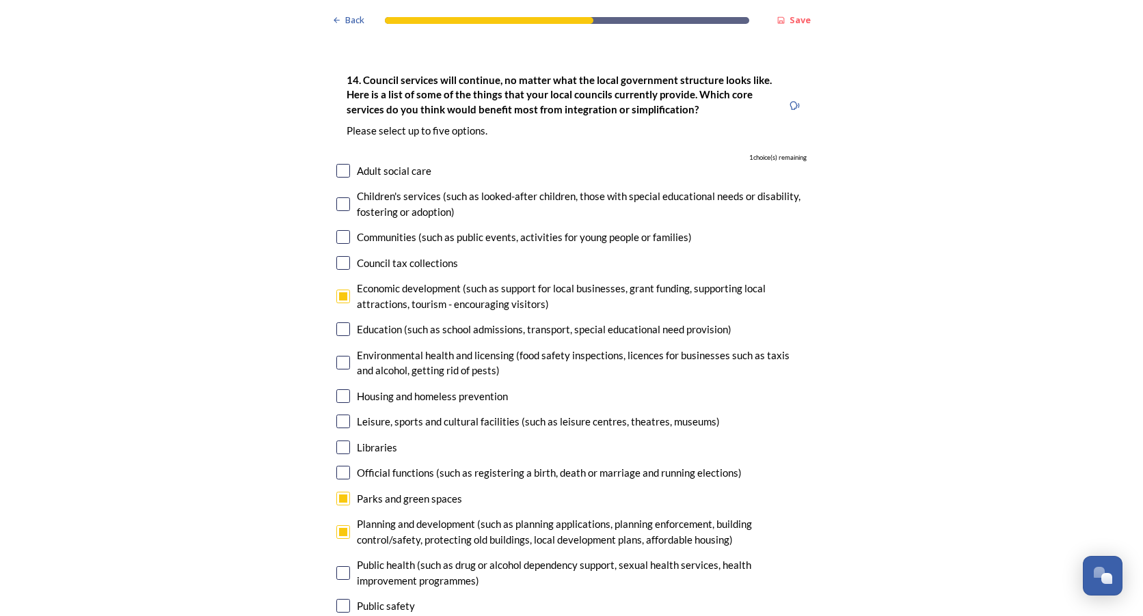
scroll to position [3280, 0]
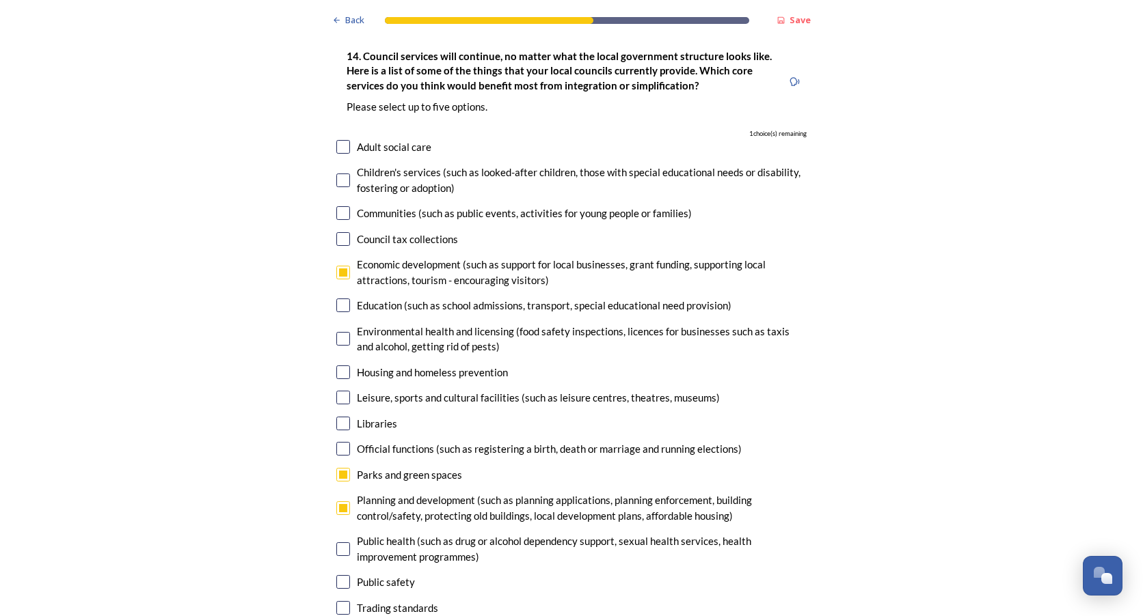
click at [340, 391] on input "checkbox" at bounding box center [343, 398] width 14 height 14
checkbox input "true"
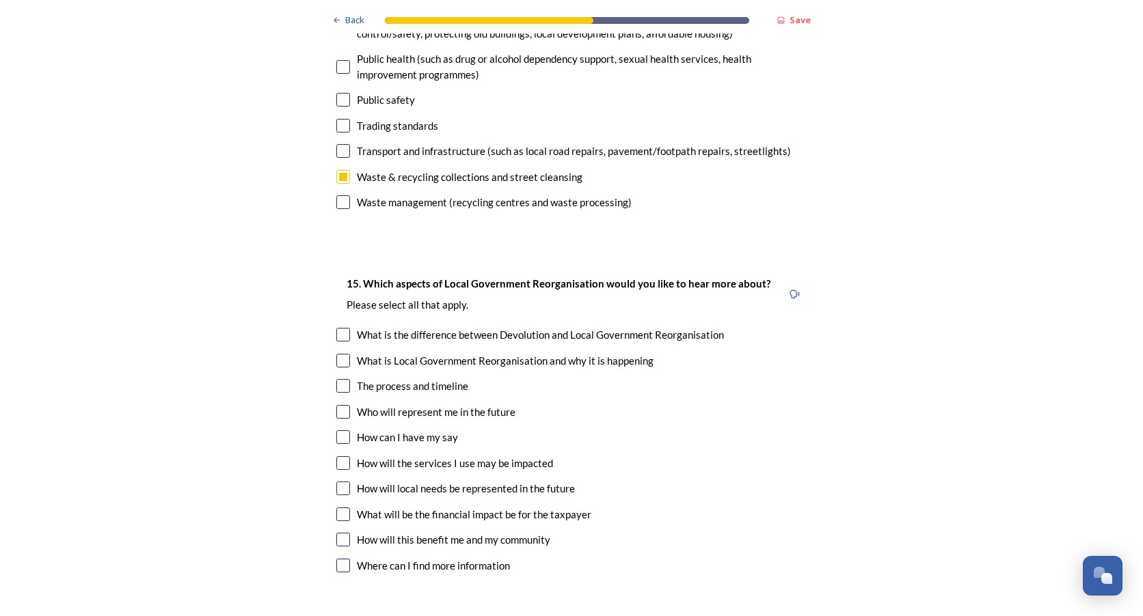
scroll to position [3827, 0]
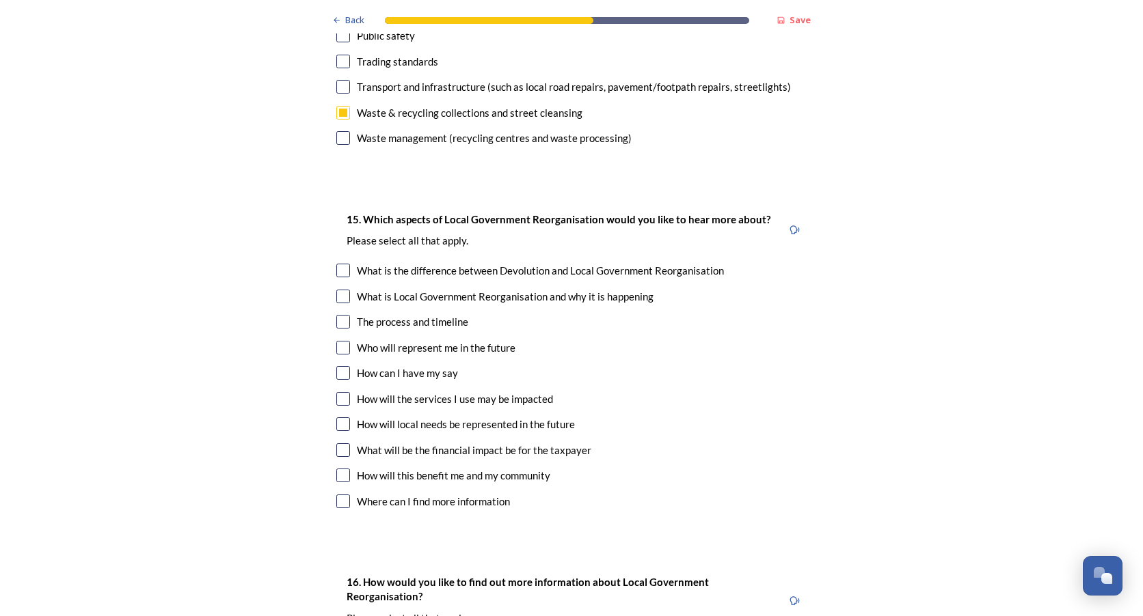
click at [337, 341] on input "checkbox" at bounding box center [343, 348] width 14 height 14
checkbox input "true"
click at [340, 418] on input "checkbox" at bounding box center [343, 425] width 14 height 14
checkbox input "true"
click at [336, 444] on input "checkbox" at bounding box center [343, 451] width 14 height 14
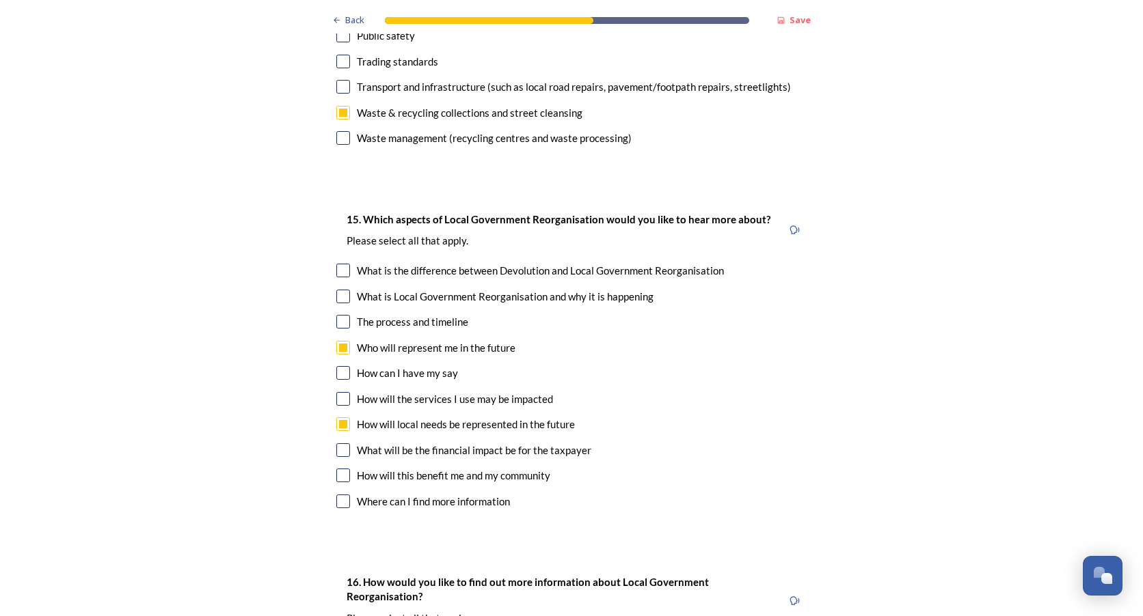
checkbox input "true"
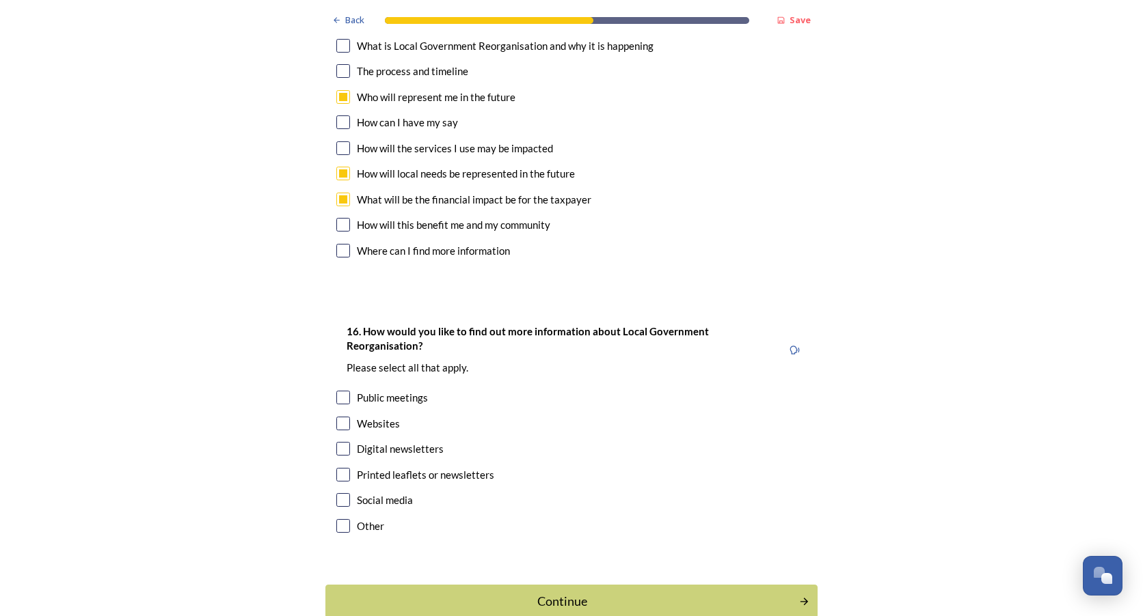
scroll to position [4088, 0]
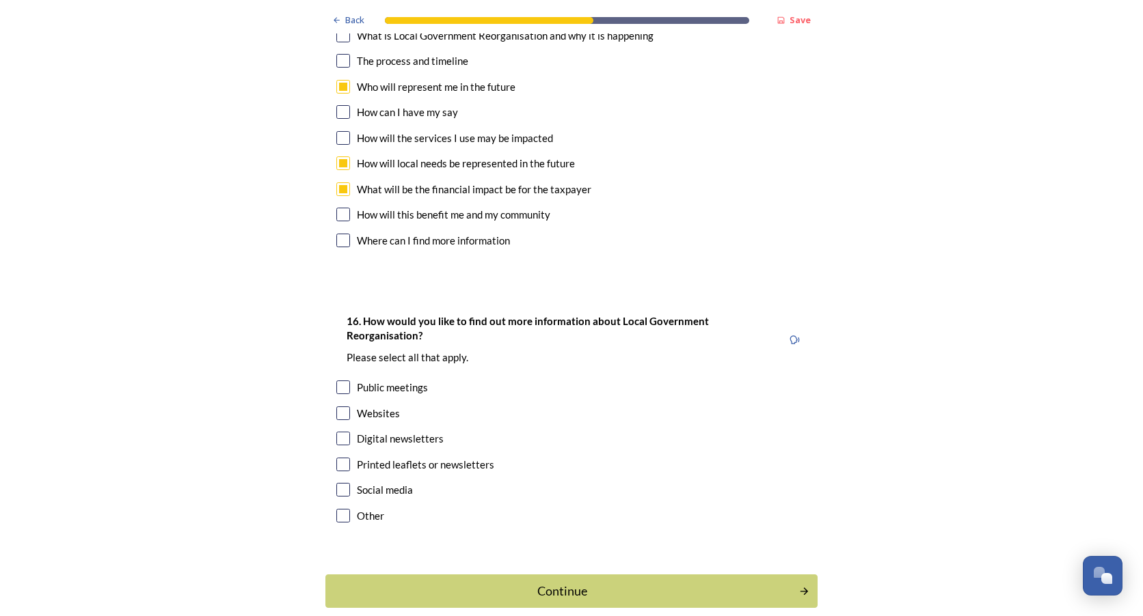
click at [340, 432] on input "checkbox" at bounding box center [343, 439] width 14 height 14
checkbox input "true"
click at [340, 483] on input "checkbox" at bounding box center [343, 490] width 14 height 14
checkbox input "true"
click at [525, 575] on button "Continue" at bounding box center [571, 591] width 497 height 33
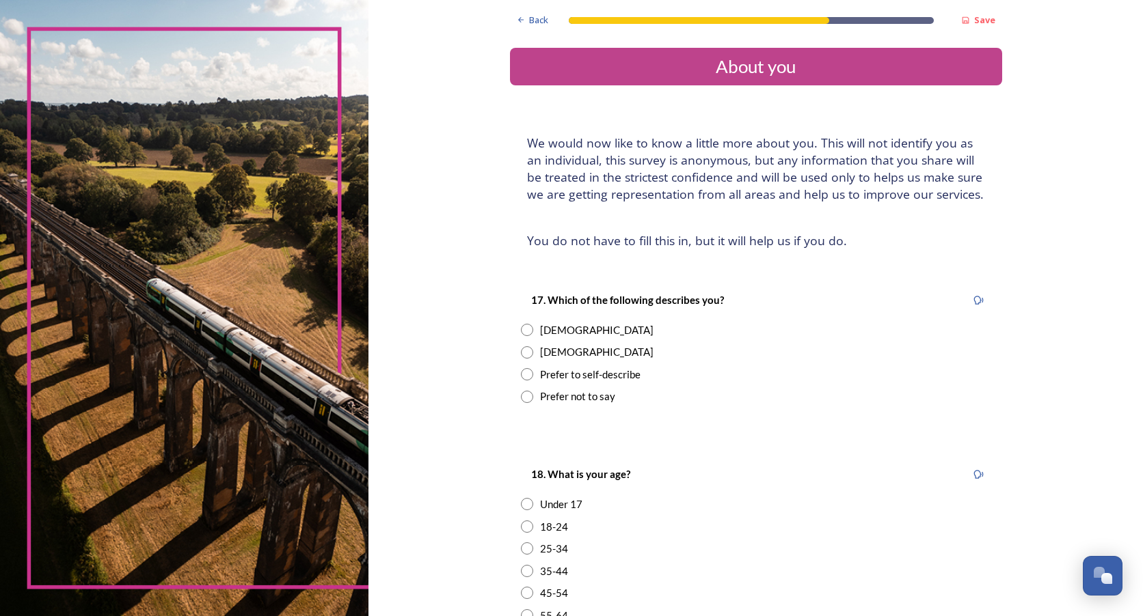
scroll to position [68, 0]
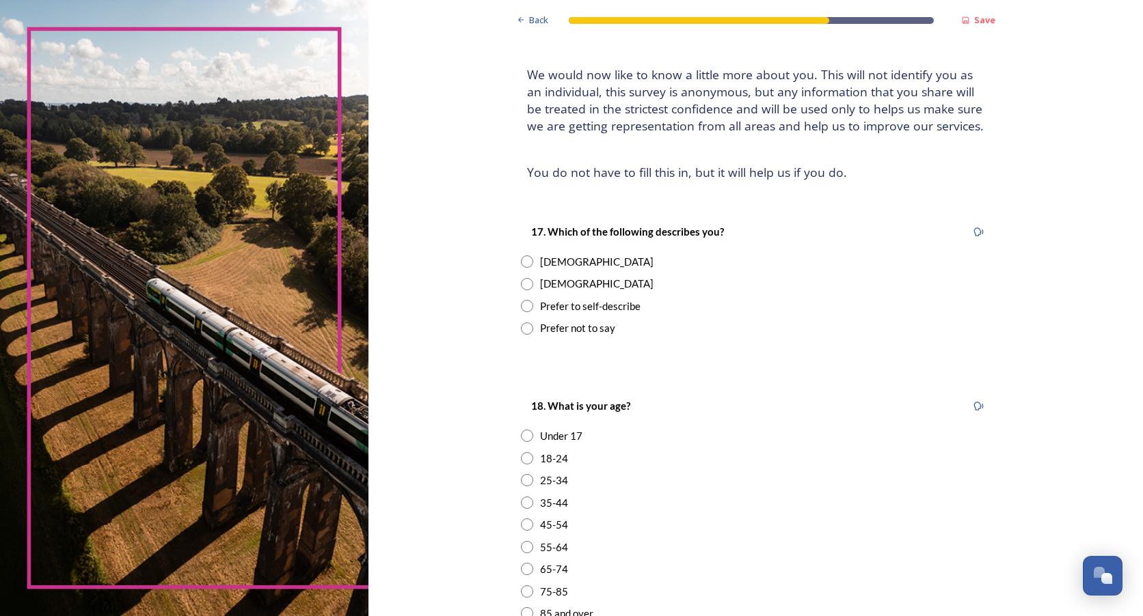
click at [550, 264] on div "[DEMOGRAPHIC_DATA]" at bounding box center [596, 262] width 113 height 16
radio input "true"
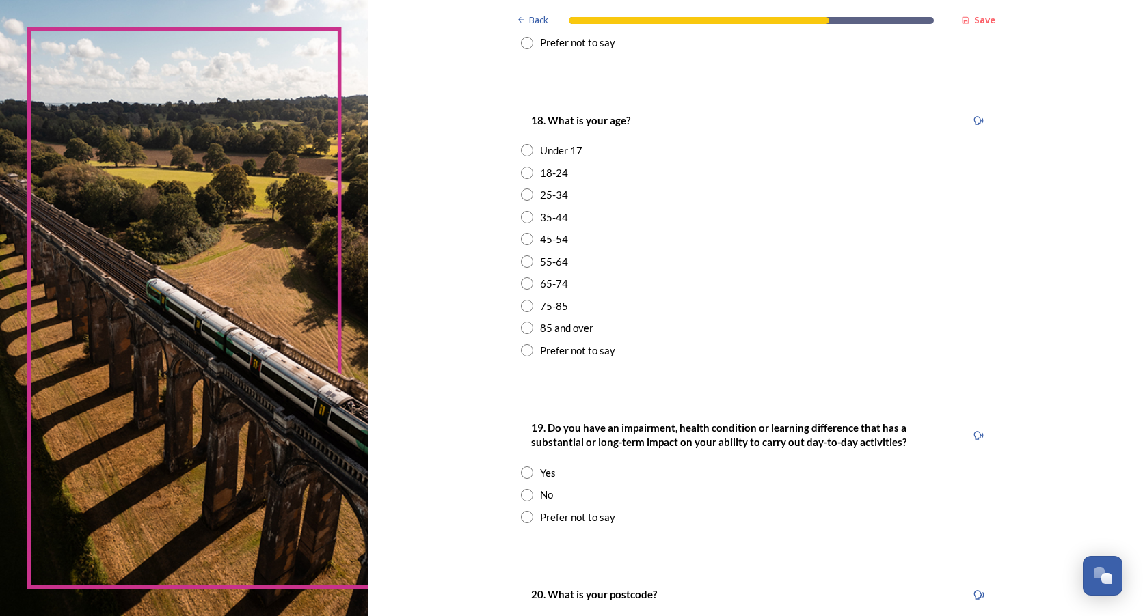
scroll to position [410, 0]
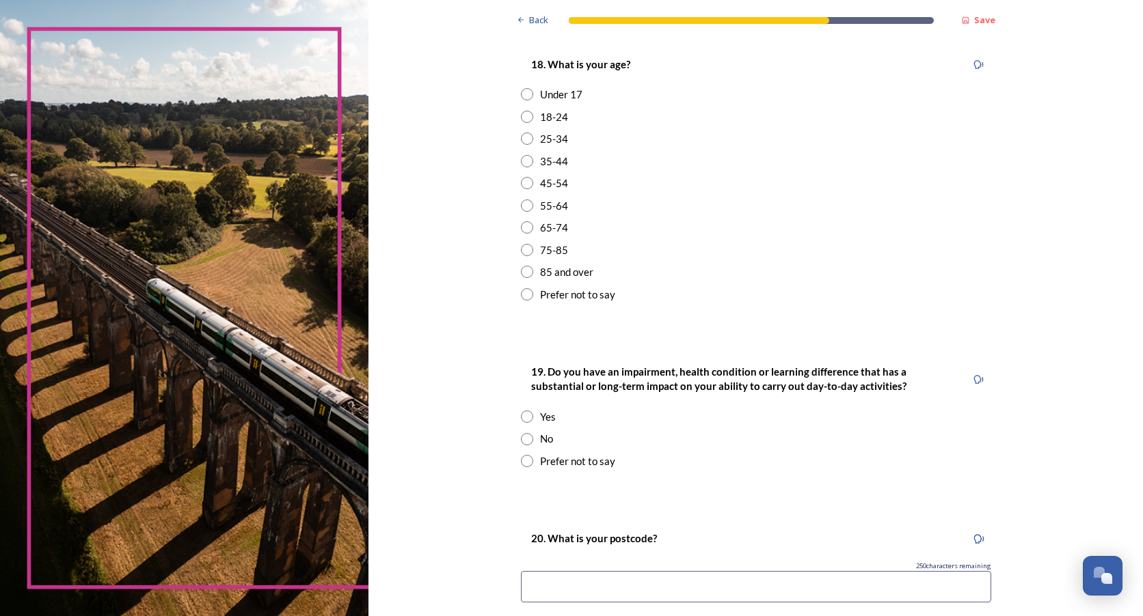
click at [526, 226] on input "radio" at bounding box center [527, 227] width 12 height 12
radio input "true"
click at [521, 430] on div "19. Do you have an impairment, health condition or learning difference that has…" at bounding box center [756, 416] width 492 height 133
click at [523, 439] on input "radio" at bounding box center [527, 439] width 12 height 12
radio input "true"
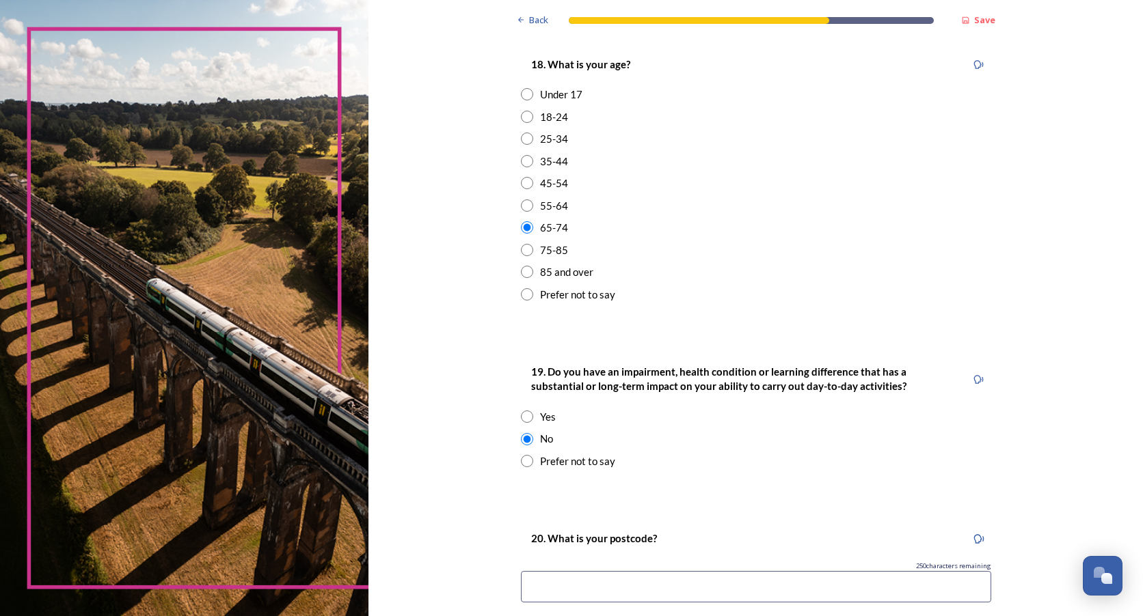
click at [541, 571] on input at bounding box center [756, 586] width 470 height 31
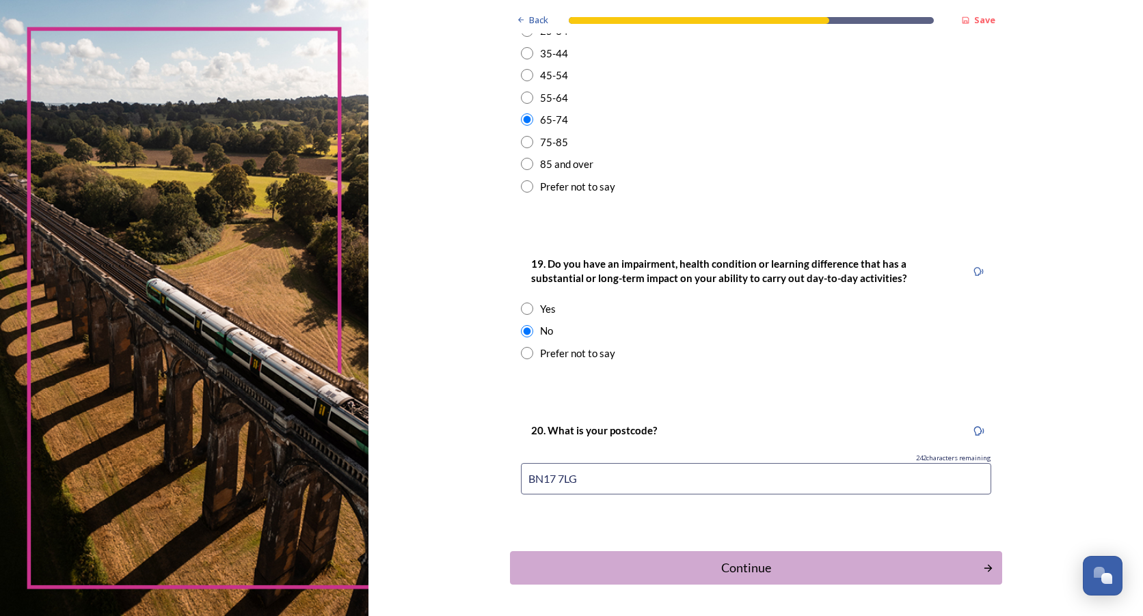
scroll to position [566, 0]
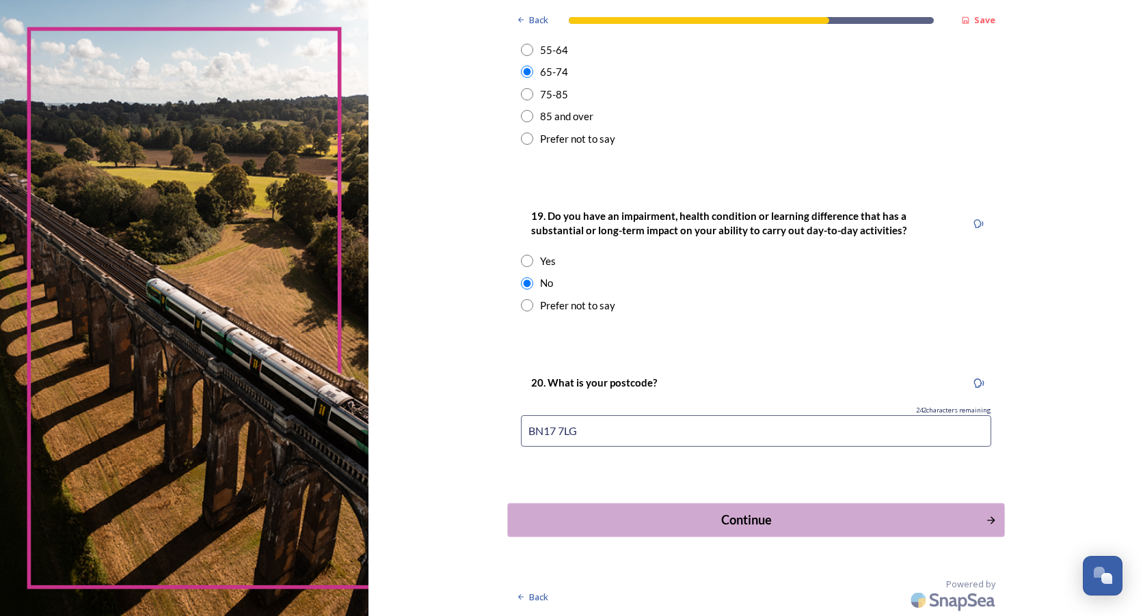
type input "BN17 7LG"
click at [724, 517] on div "Continue" at bounding box center [746, 520] width 463 height 18
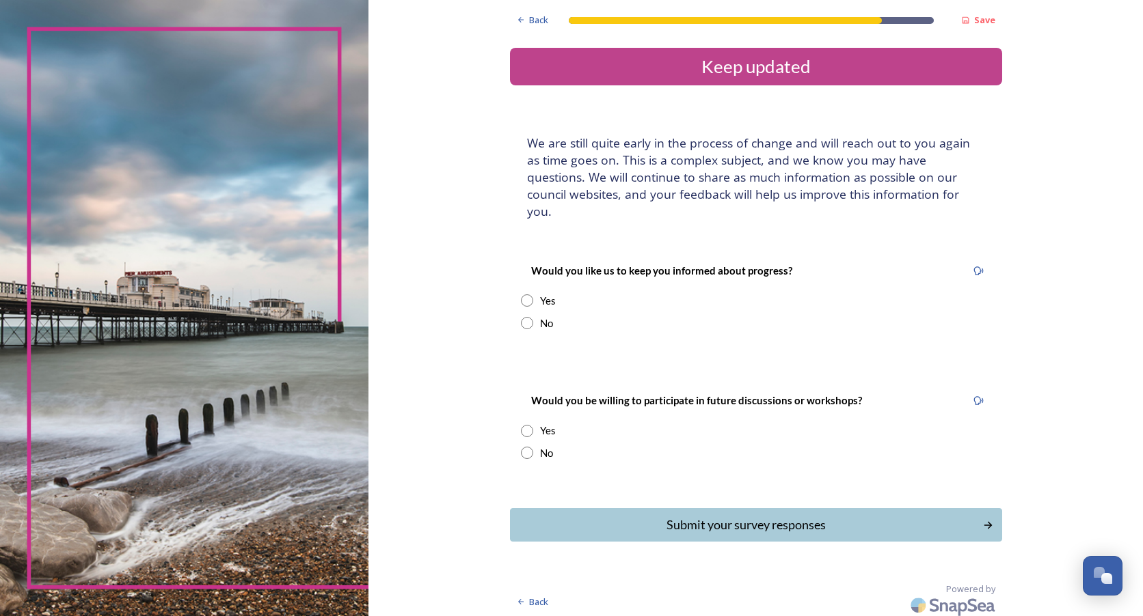
click at [527, 317] on input "radio" at bounding box center [527, 323] width 12 height 12
radio input "true"
click at [525, 447] on input "radio" at bounding box center [527, 453] width 12 height 12
radio input "true"
click at [737, 516] on div "Submit your survey responses" at bounding box center [746, 525] width 463 height 18
